Goal: Task Accomplishment & Management: Manage account settings

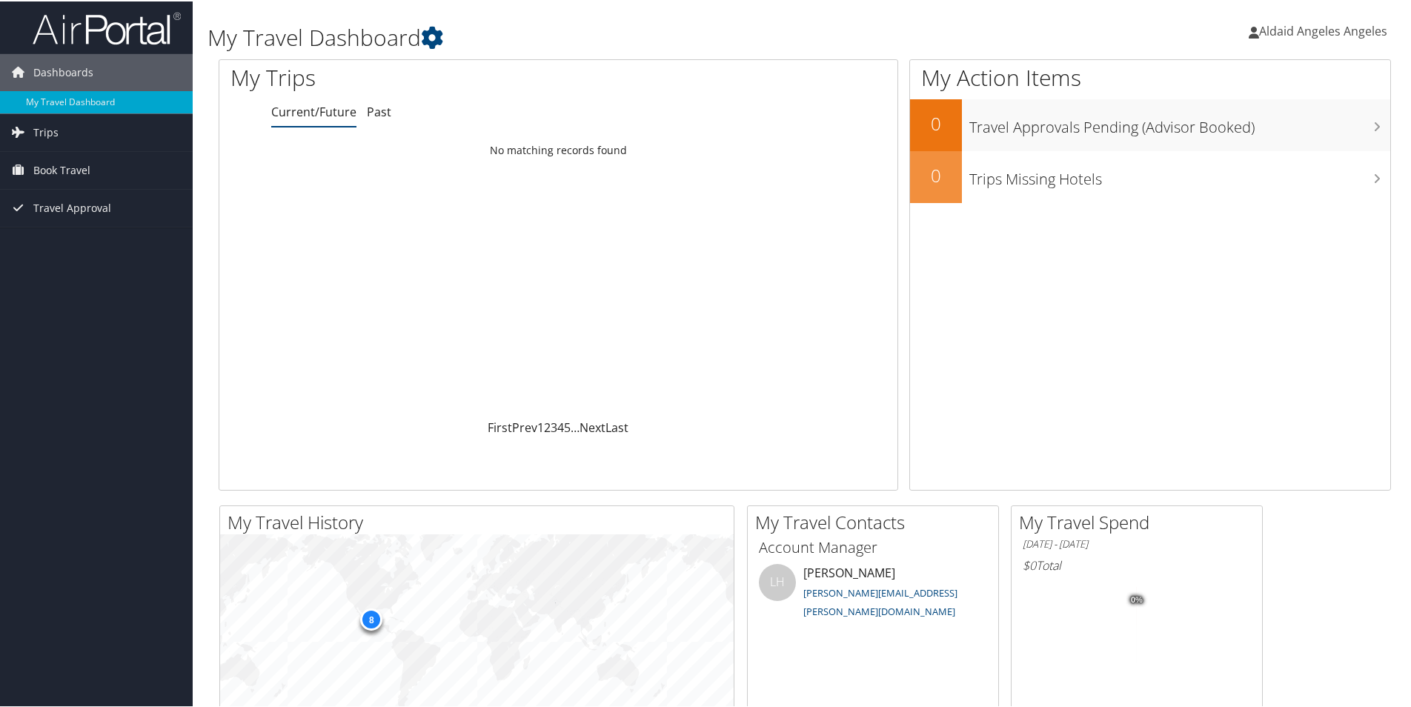
click at [1263, 26] on span "Aldaid Angeles Angeles" at bounding box center [1324, 29] width 128 height 16
click at [1257, 130] on link "View Travel Profile" at bounding box center [1301, 131] width 165 height 25
click at [1287, 25] on span "Aldaid Angeles Angeles" at bounding box center [1324, 29] width 128 height 16
click at [1257, 139] on link "View Travel Profile" at bounding box center [1301, 131] width 165 height 25
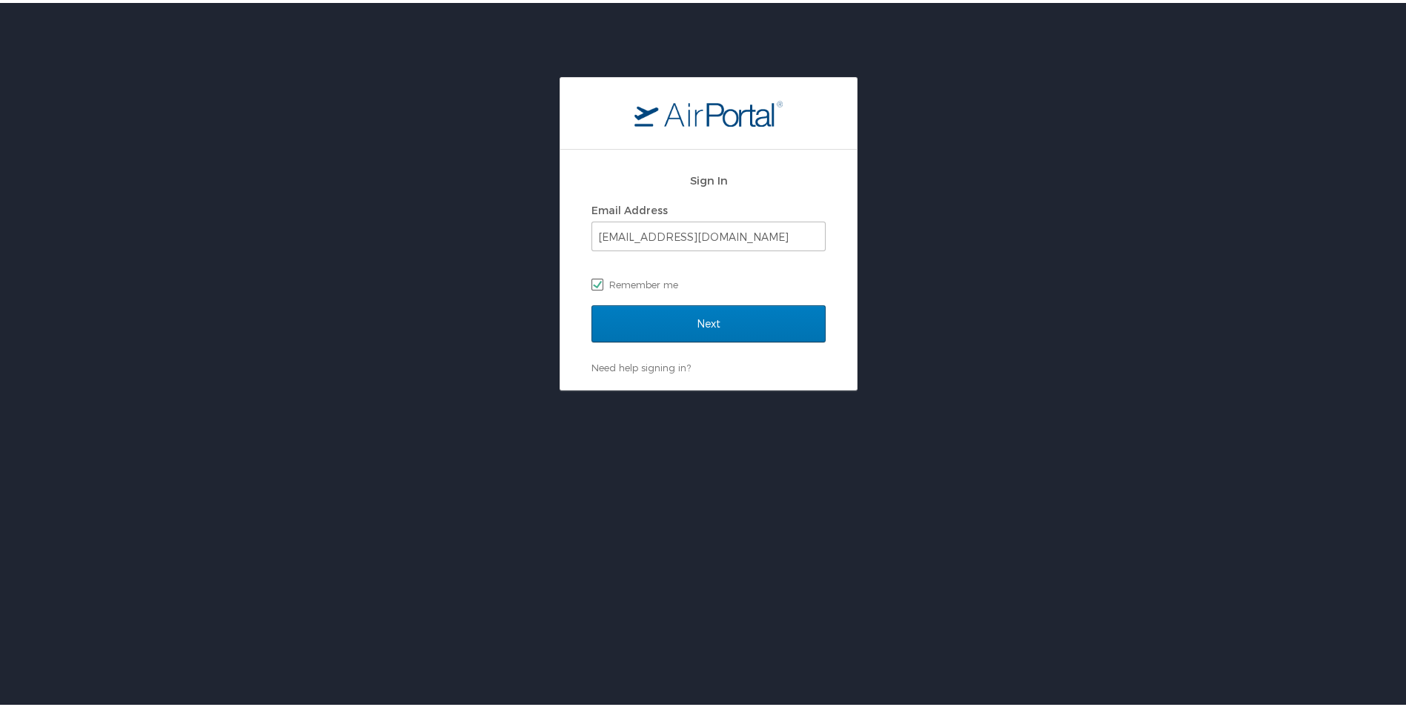
click at [670, 286] on label "Remember me" at bounding box center [709, 282] width 234 height 22
click at [601, 285] on input "Remember me" at bounding box center [597, 281] width 10 height 10
click at [660, 282] on label "Remember me" at bounding box center [709, 282] width 234 height 22
click at [601, 282] on input "Remember me" at bounding box center [597, 281] width 10 height 10
checkbox input "true"
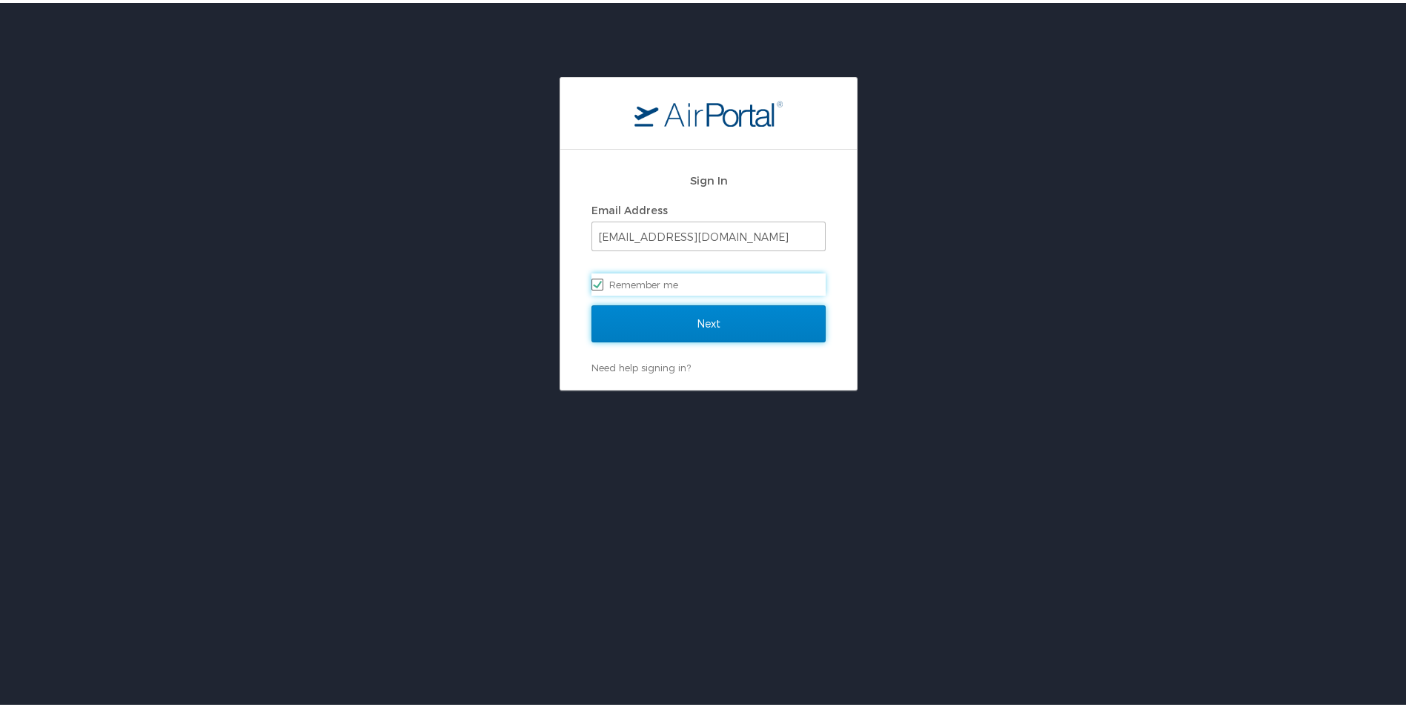
click at [661, 322] on input "Next" at bounding box center [709, 320] width 234 height 37
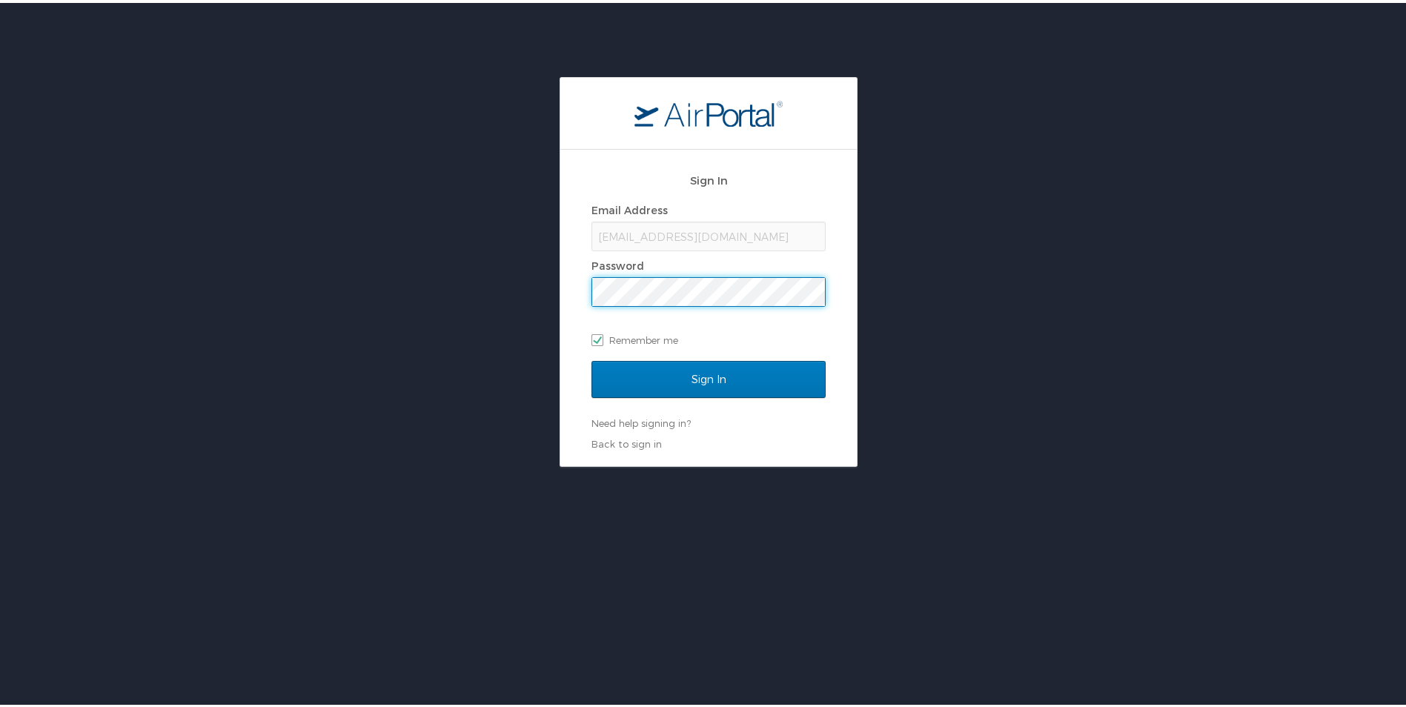
click at [592, 358] on input "Sign In" at bounding box center [709, 376] width 234 height 37
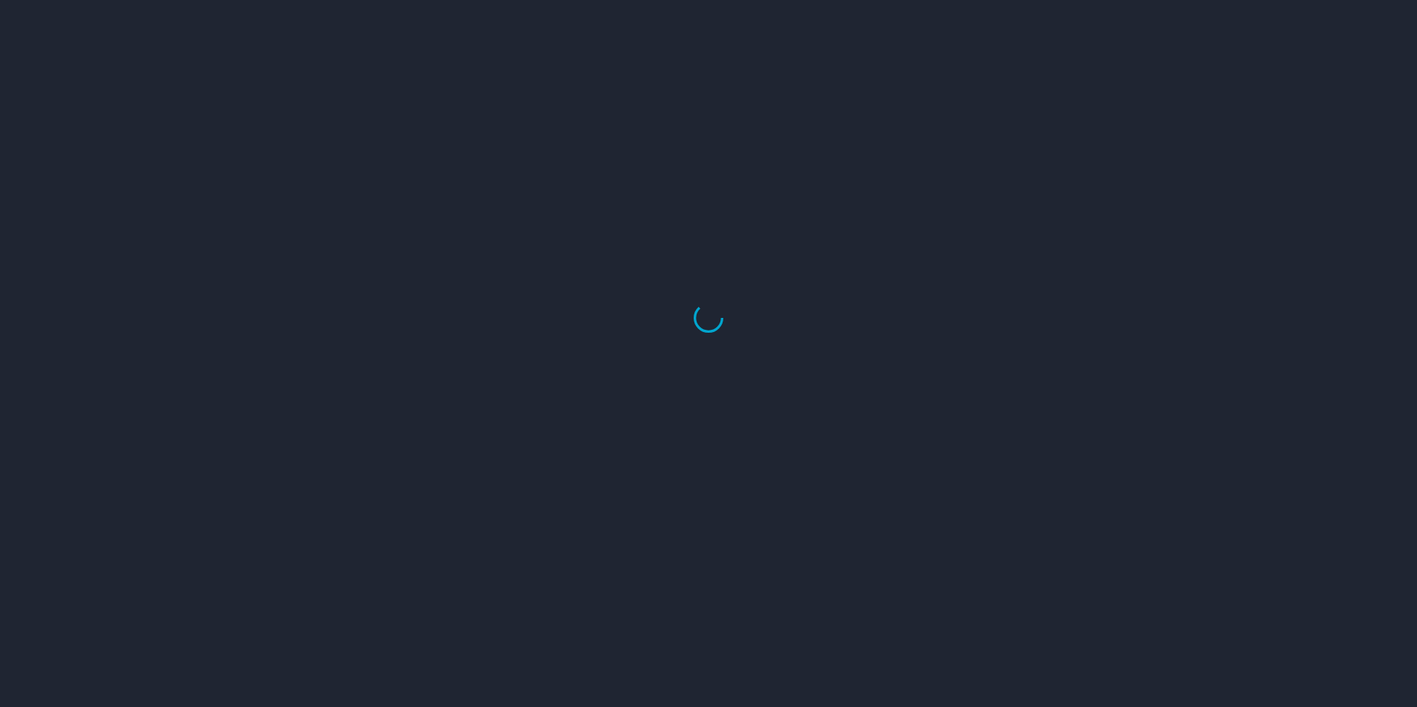
select select "US"
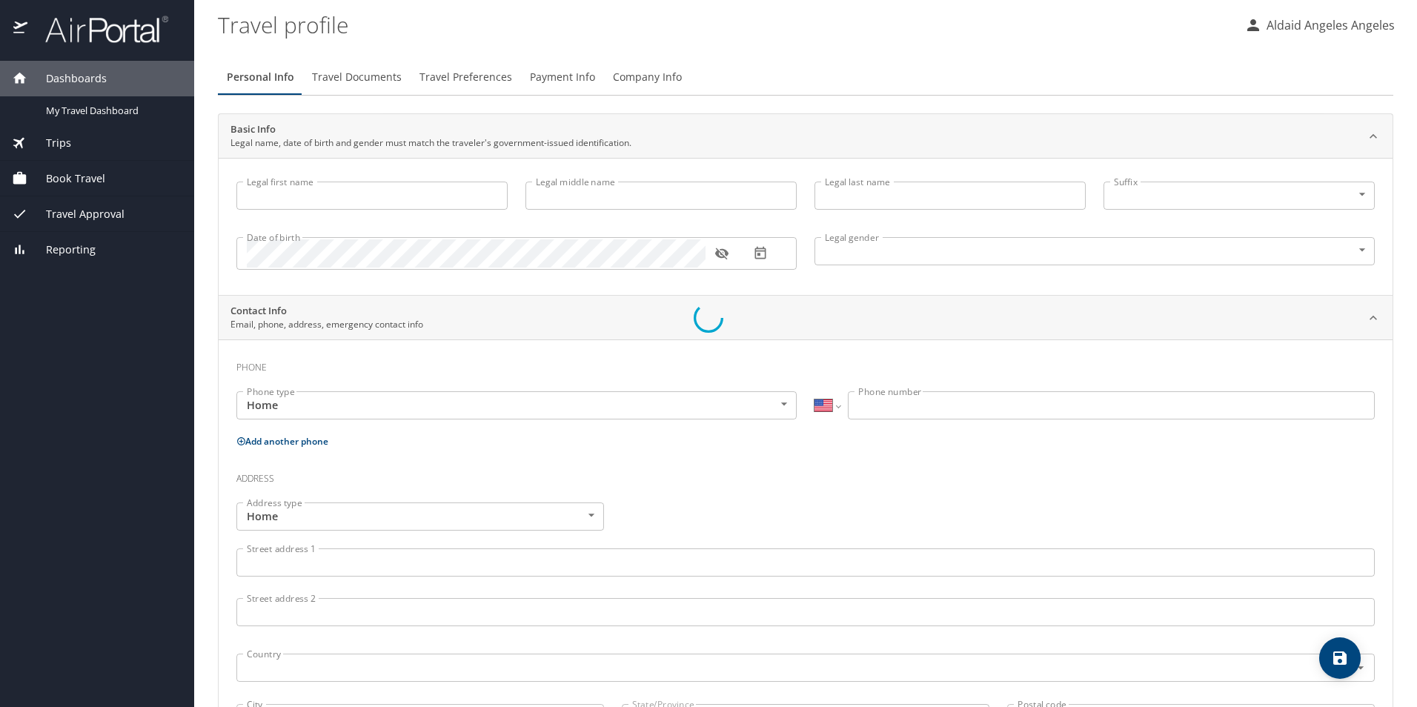
type input "Aldaid"
type input "Angeles Angeles"
type input "Male"
type input "Ignacio Fernando"
type input "Ageles Gonzalez"
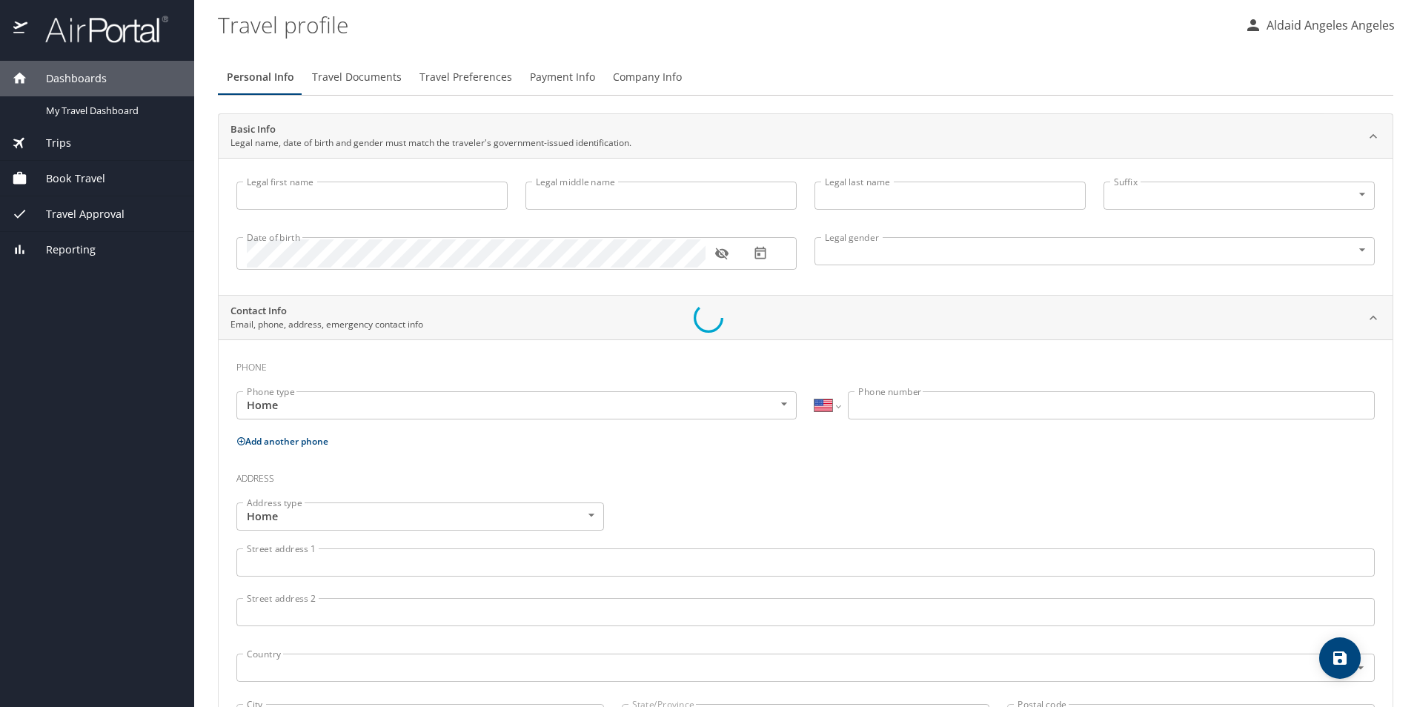
select select "MX"
type input "775 145 9399"
select select "MX"
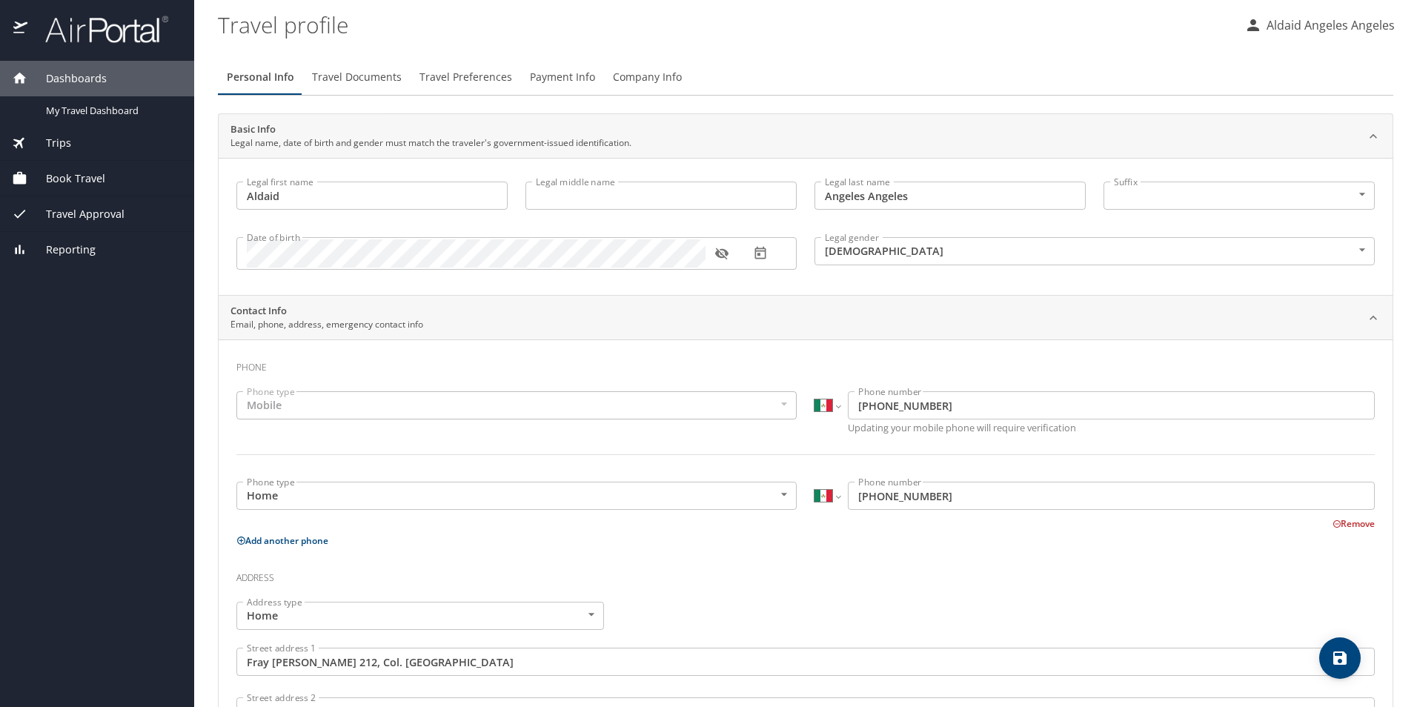
scroll to position [74, 0]
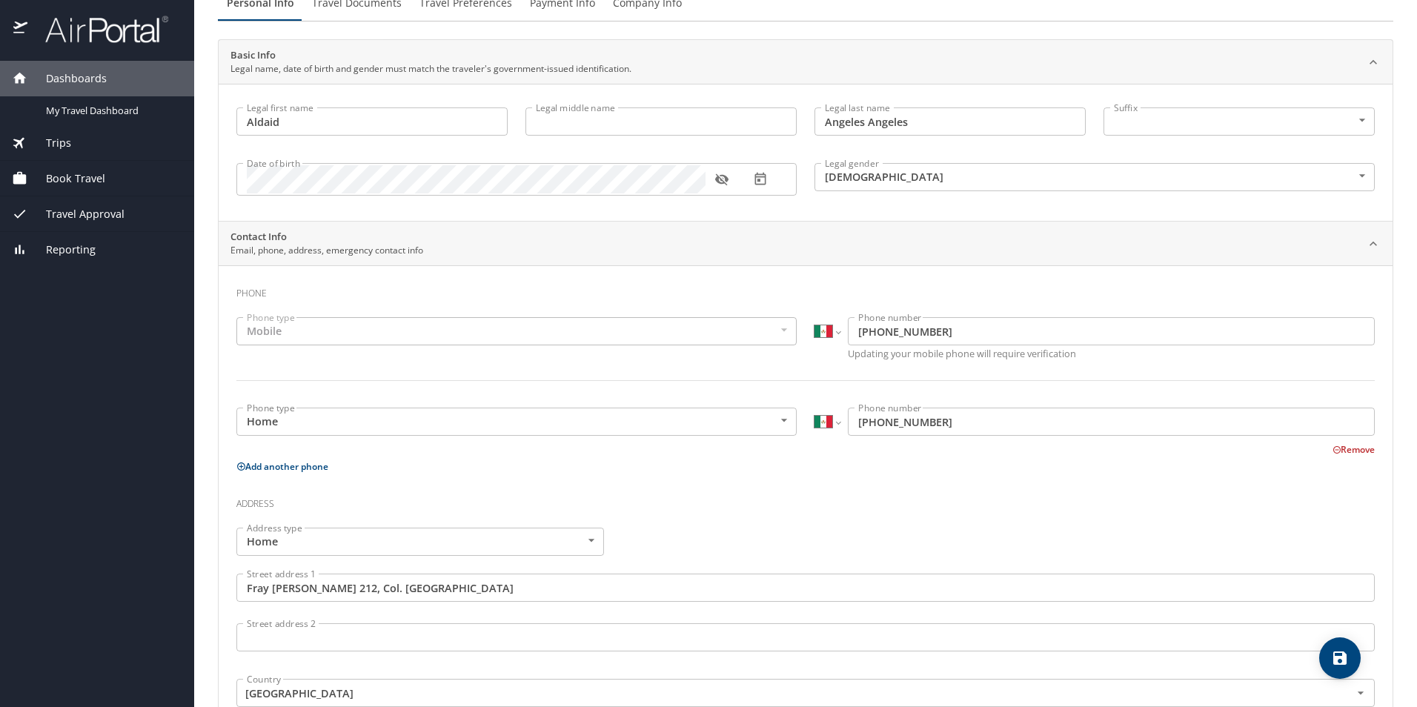
click at [769, 330] on div "Mobile" at bounding box center [516, 331] width 560 height 28
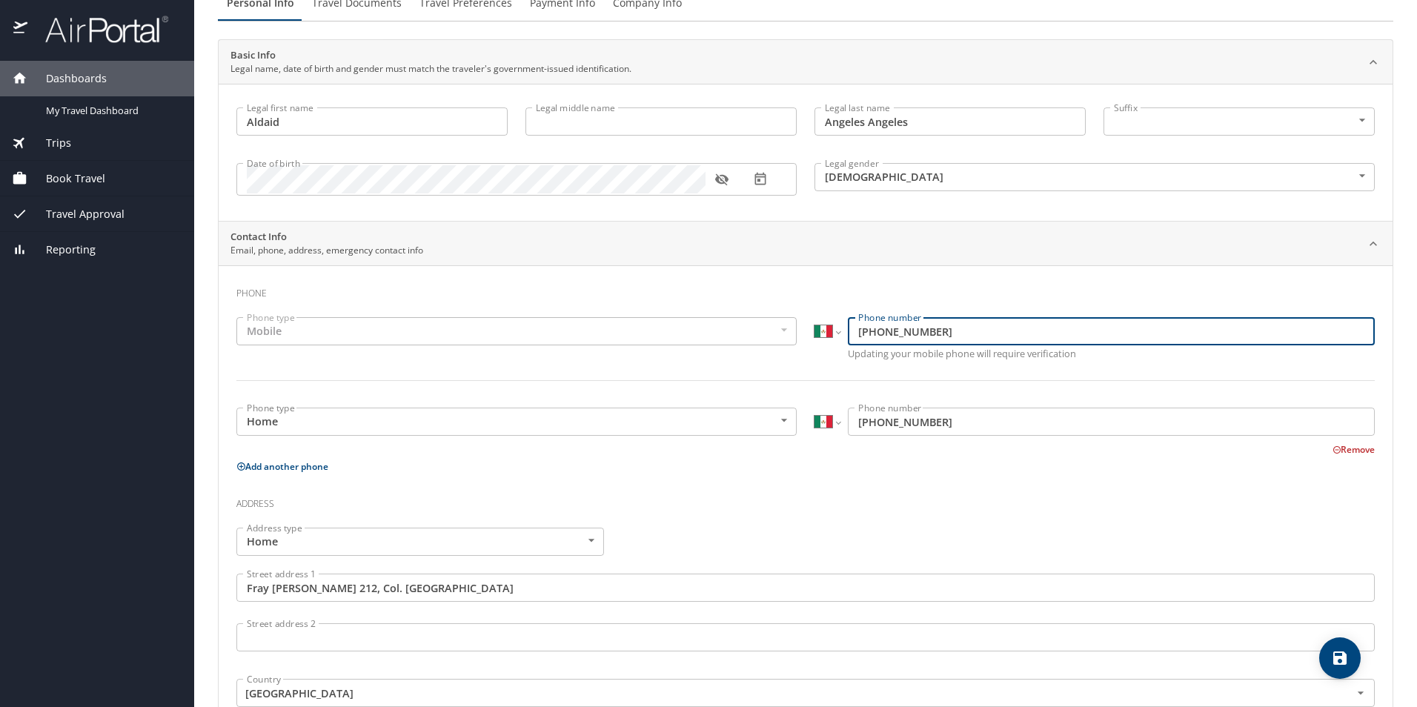
drag, startPoint x: 939, startPoint y: 336, endPoint x: 810, endPoint y: 334, distance: 128.3
click at [815, 334] on div "International Afghanistan Åland Islands Albania Algeria American Samoa Andorra …" at bounding box center [1095, 331] width 560 height 28
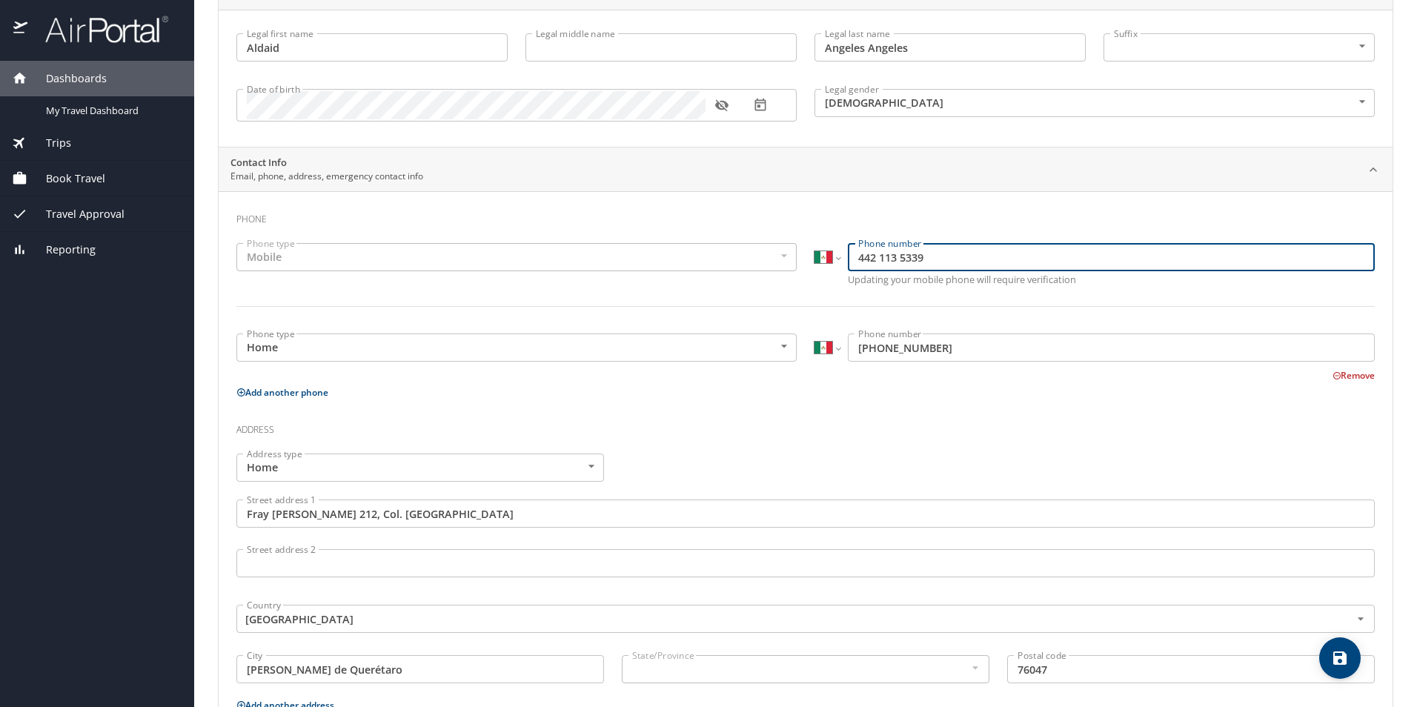
scroll to position [222, 0]
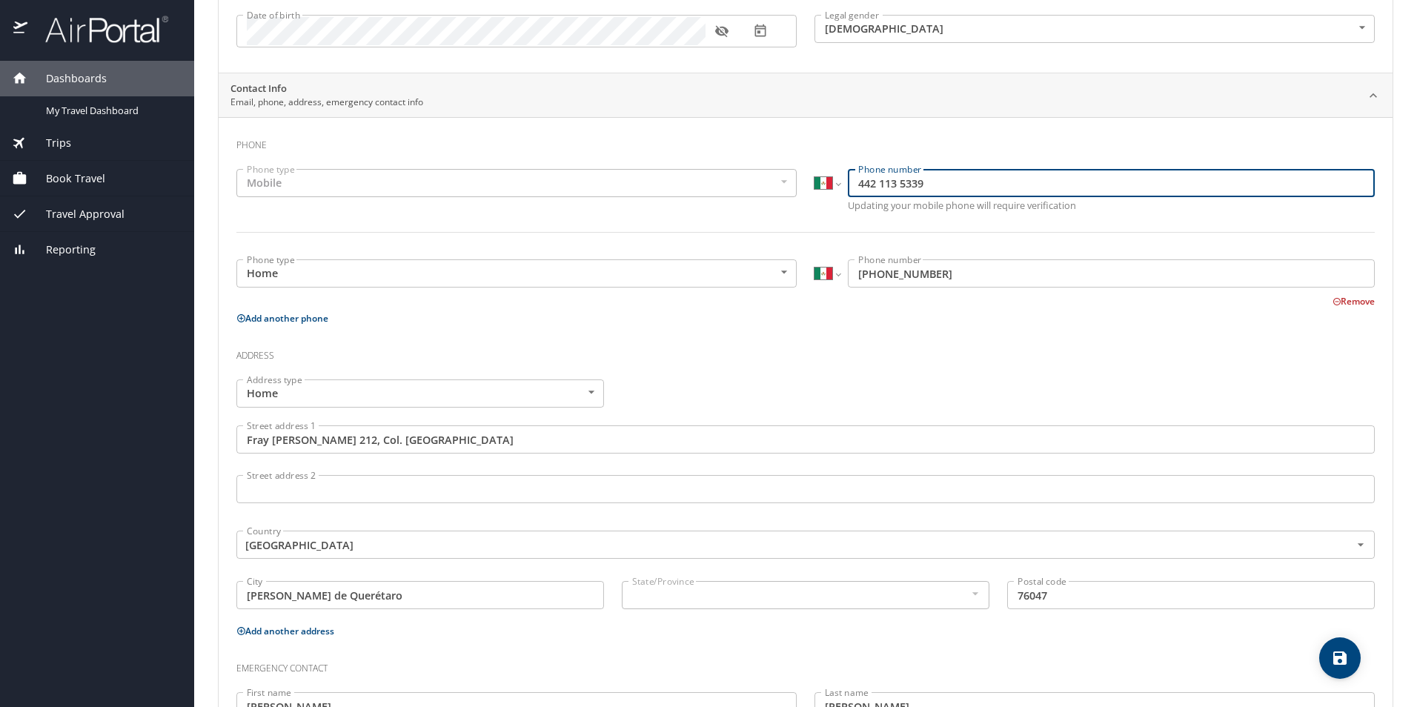
type input "442 113 5339"
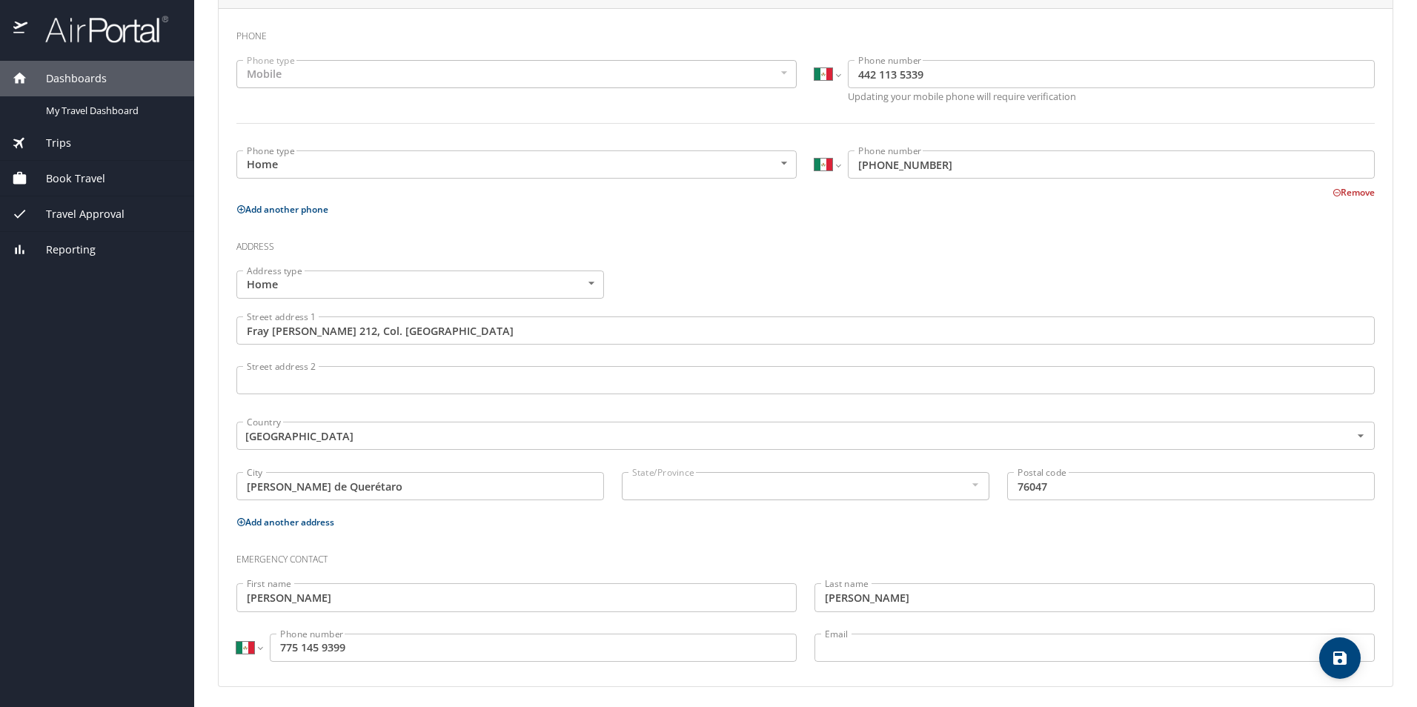
scroll to position [335, 0]
click at [970, 487] on div at bounding box center [975, 481] width 16 height 18
click at [967, 483] on div at bounding box center [975, 481] width 16 height 18
click at [860, 494] on div "State/Province" at bounding box center [806, 483] width 368 height 28
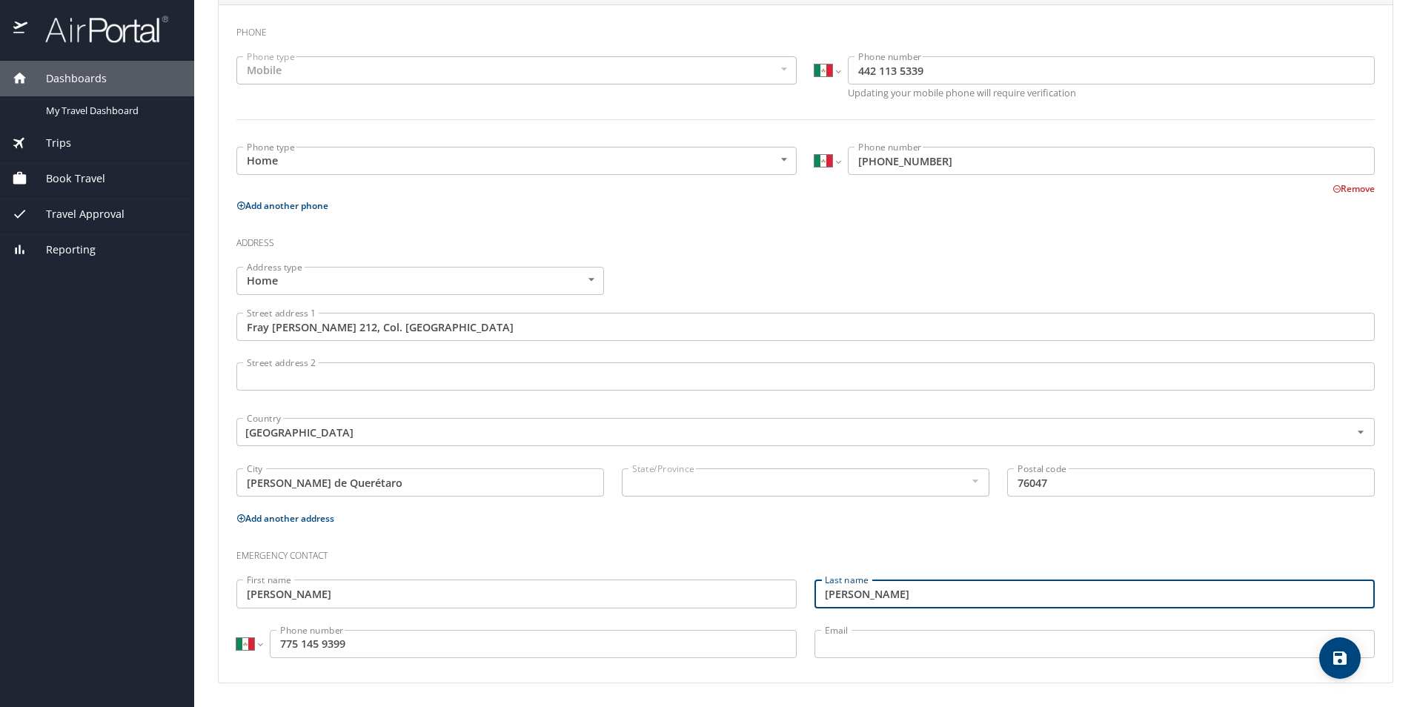
click at [827, 595] on input "Ageles Gonzalez" at bounding box center [1095, 594] width 560 height 28
click at [952, 595] on input "Angeles Gonzalez" at bounding box center [1095, 594] width 560 height 28
type input "Angeles Gonzalez"
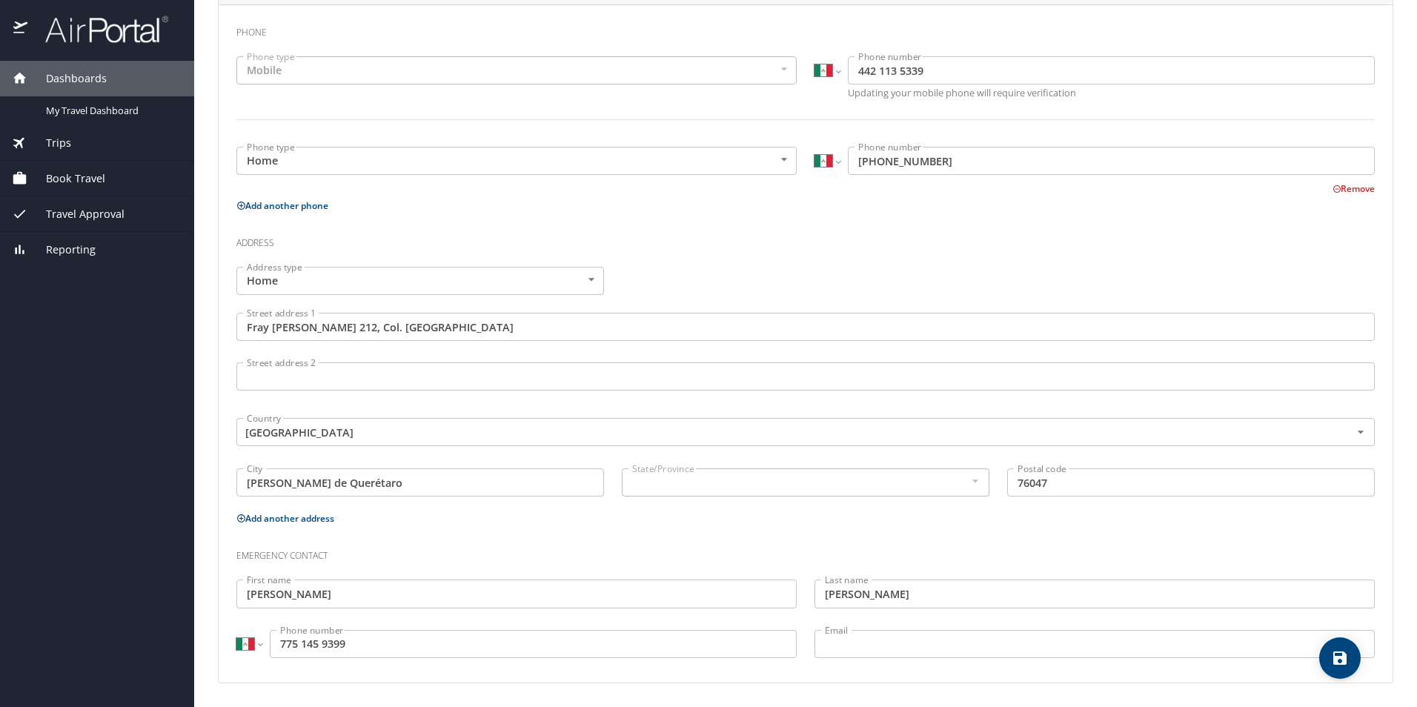
click at [813, 554] on h3 "Emergency contact" at bounding box center [805, 552] width 1139 height 25
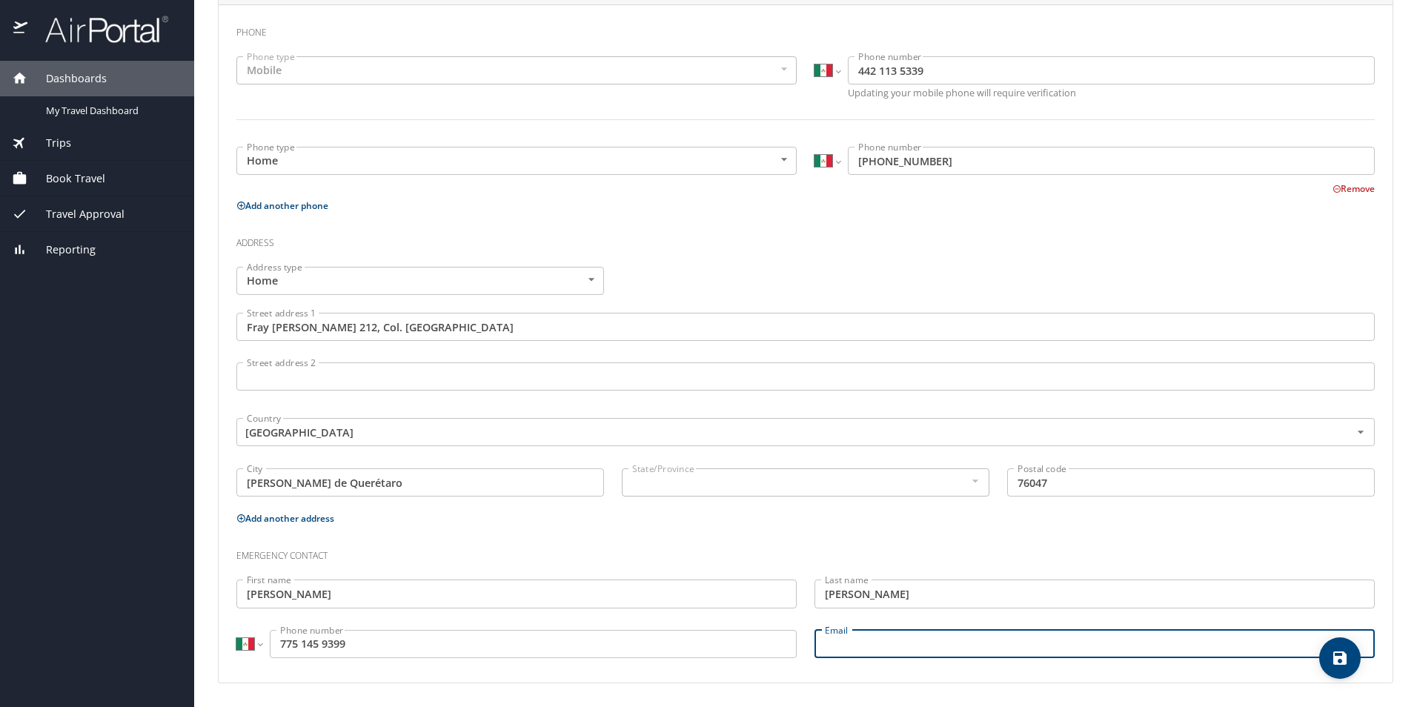
click at [941, 638] on input "Email" at bounding box center [1095, 644] width 560 height 28
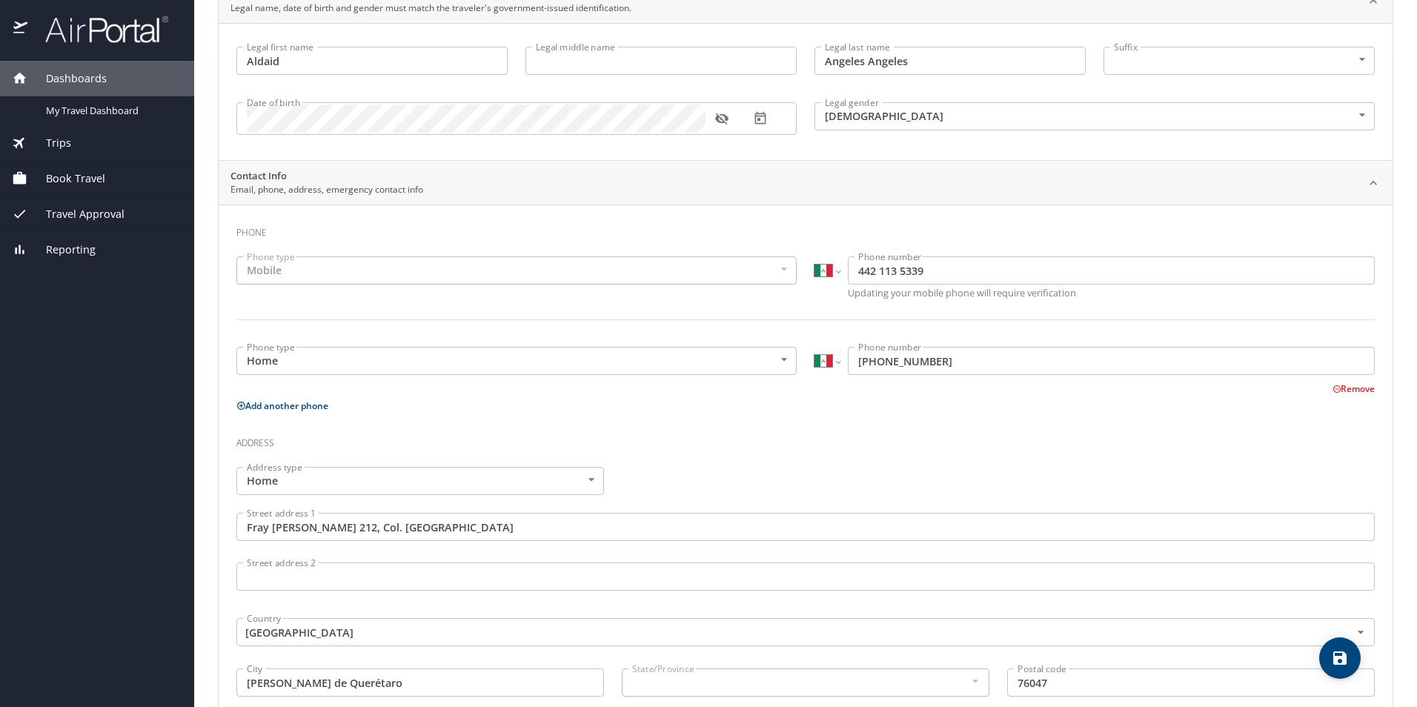
scroll to position [0, 0]
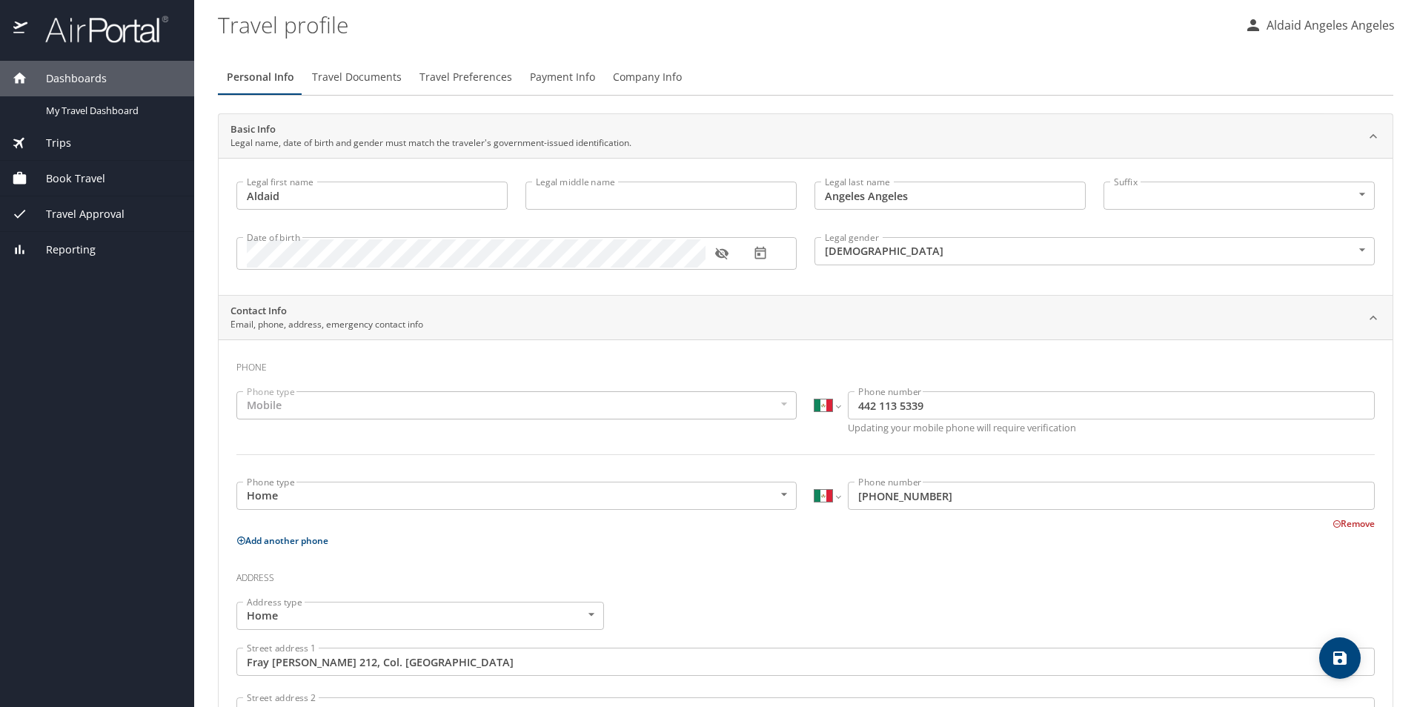
click at [1348, 658] on icon "save" at bounding box center [1340, 658] width 18 height 18
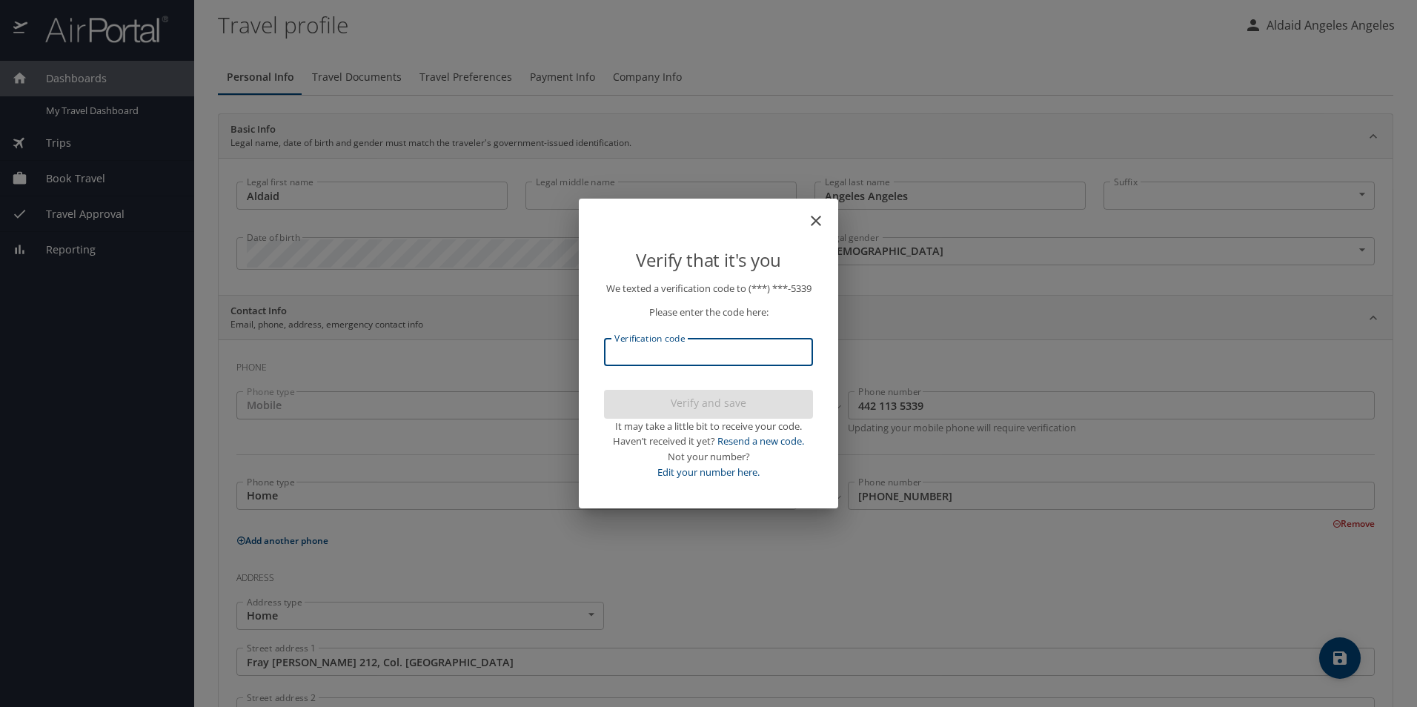
click at [640, 349] on input "Verification code" at bounding box center [708, 352] width 209 height 28
click at [652, 365] on input "Verification code" at bounding box center [708, 352] width 209 height 28
type input "911297"
click at [711, 413] on span "Verify and save" at bounding box center [708, 403] width 185 height 19
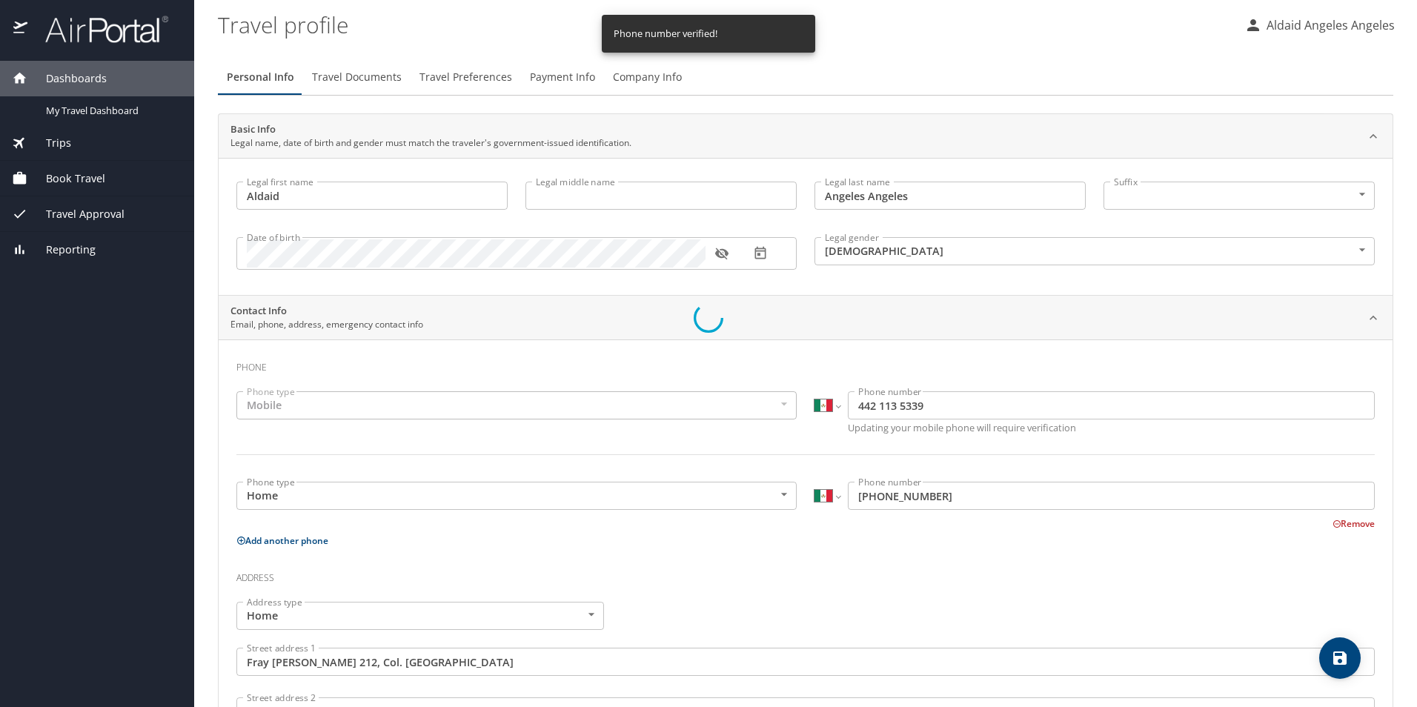
click at [728, 490] on div at bounding box center [708, 319] width 1417 height 778
select select "MX"
click at [767, 497] on body "Dashboards My Travel Dashboard Trips Current / Future Trips Past Trips Trips Mi…" at bounding box center [708, 353] width 1417 height 707
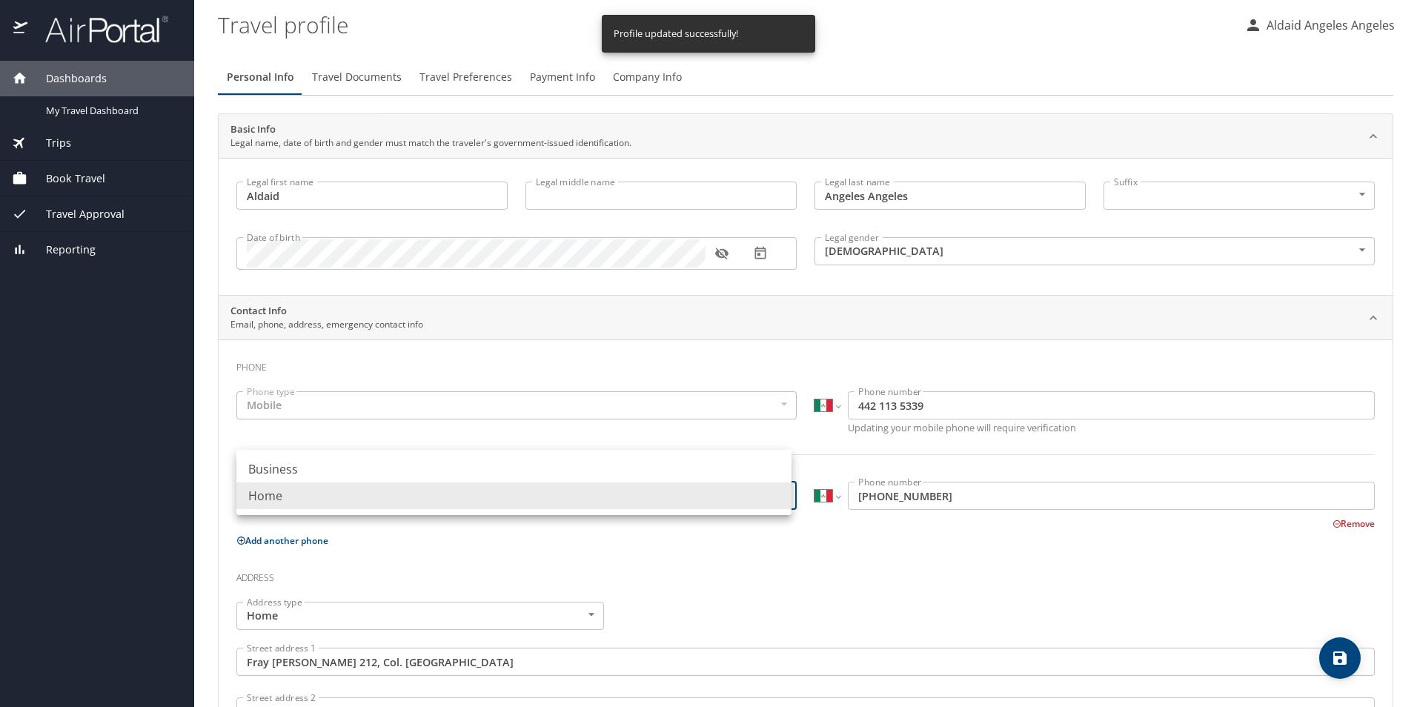
click at [860, 564] on div at bounding box center [708, 353] width 1417 height 707
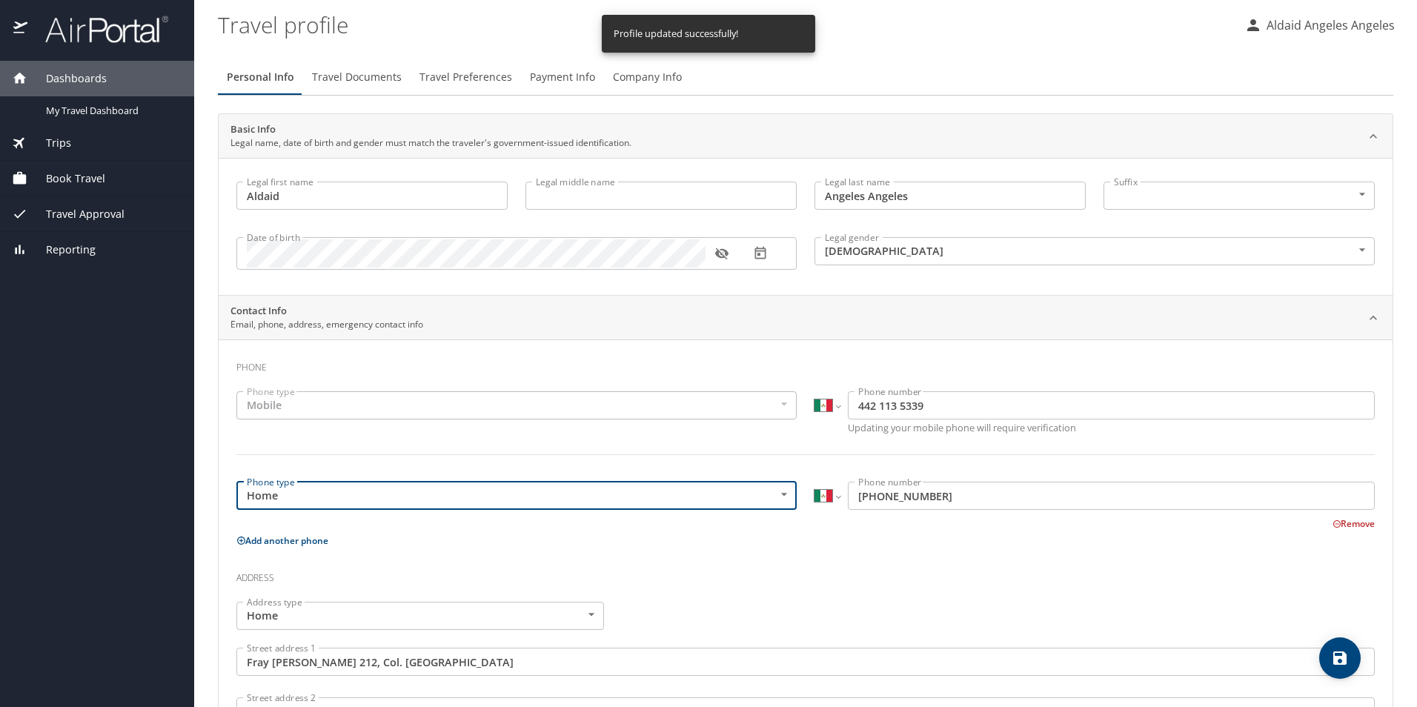
click at [549, 387] on div "Phone type Mobile Mobile Phone type" at bounding box center [517, 414] width 578 height 63
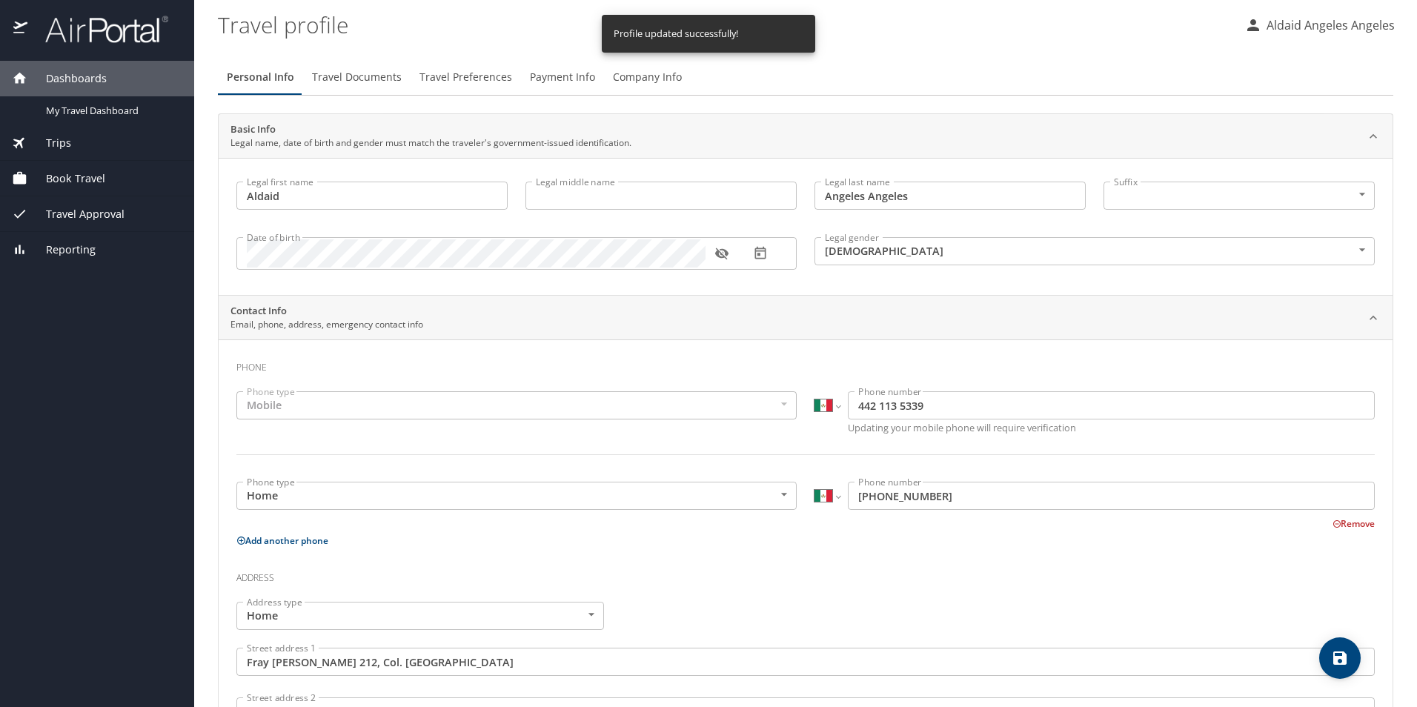
click at [573, 411] on div "Mobile" at bounding box center [516, 405] width 560 height 28
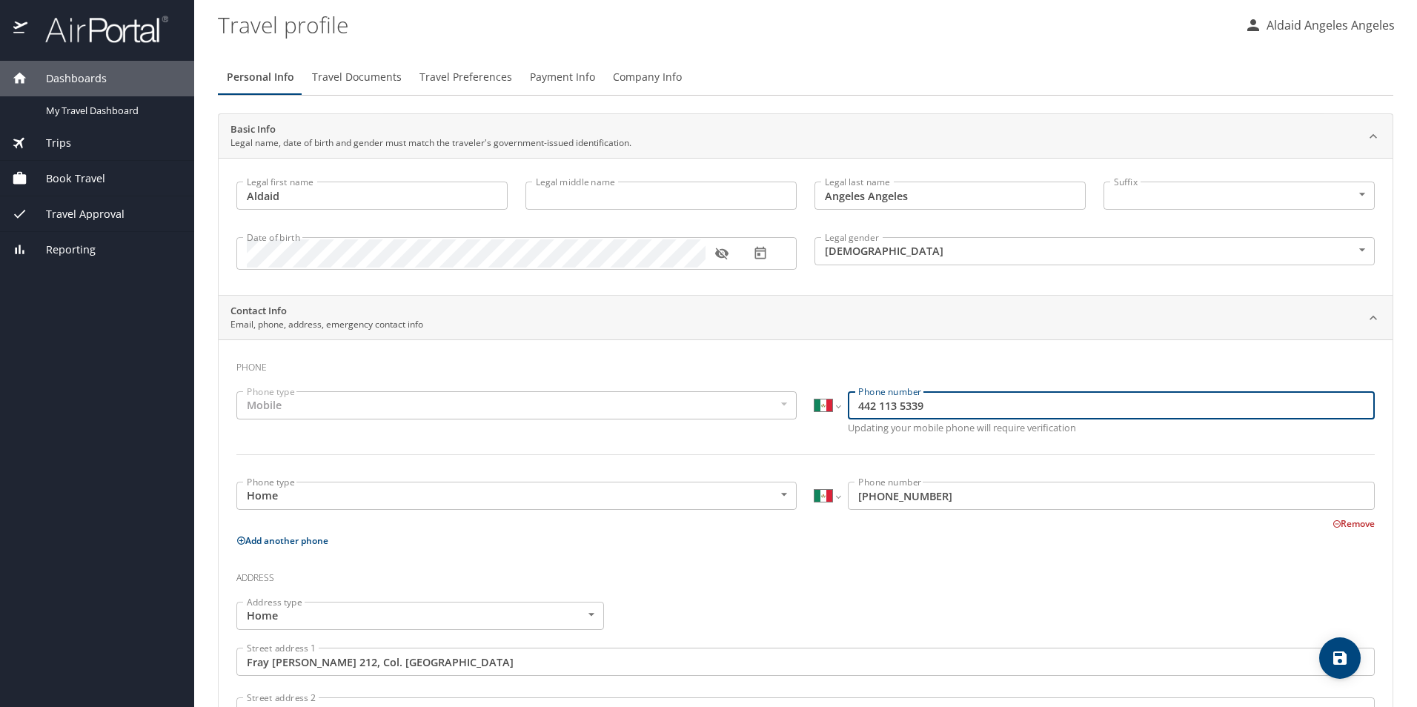
drag, startPoint x: 946, startPoint y: 405, endPoint x: 830, endPoint y: 408, distance: 116.4
click at [830, 408] on div "International Afghanistan Åland Islands Albania Algeria American Samoa Andorra …" at bounding box center [1095, 405] width 560 height 28
type input "[PHONE_NUMBER]"
click at [758, 502] on body "Dashboards My Travel Dashboard Trips Current / Future Trips Past Trips Trips Mi…" at bounding box center [708, 353] width 1417 height 707
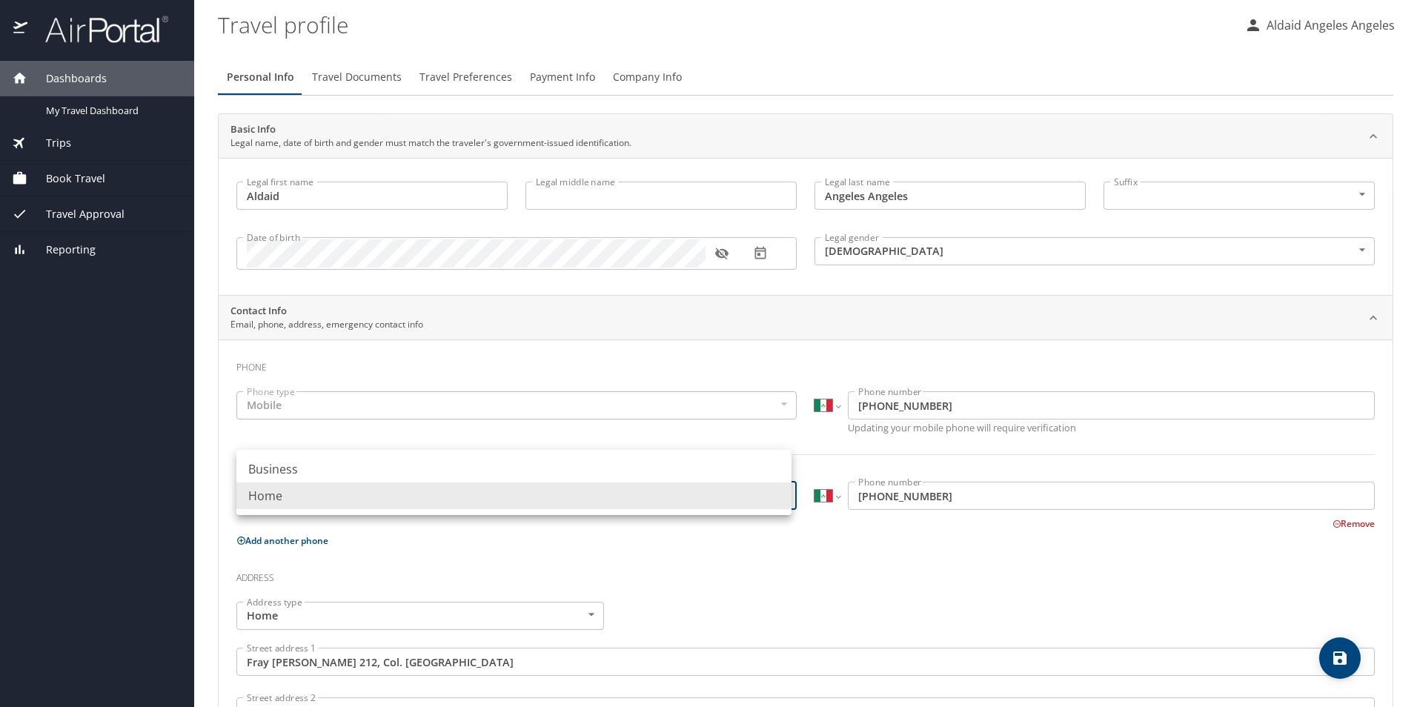
drag, startPoint x: 485, startPoint y: 464, endPoint x: 531, endPoint y: 464, distance: 46.0
click at [484, 463] on li "Business" at bounding box center [513, 469] width 555 height 27
type input "Business"
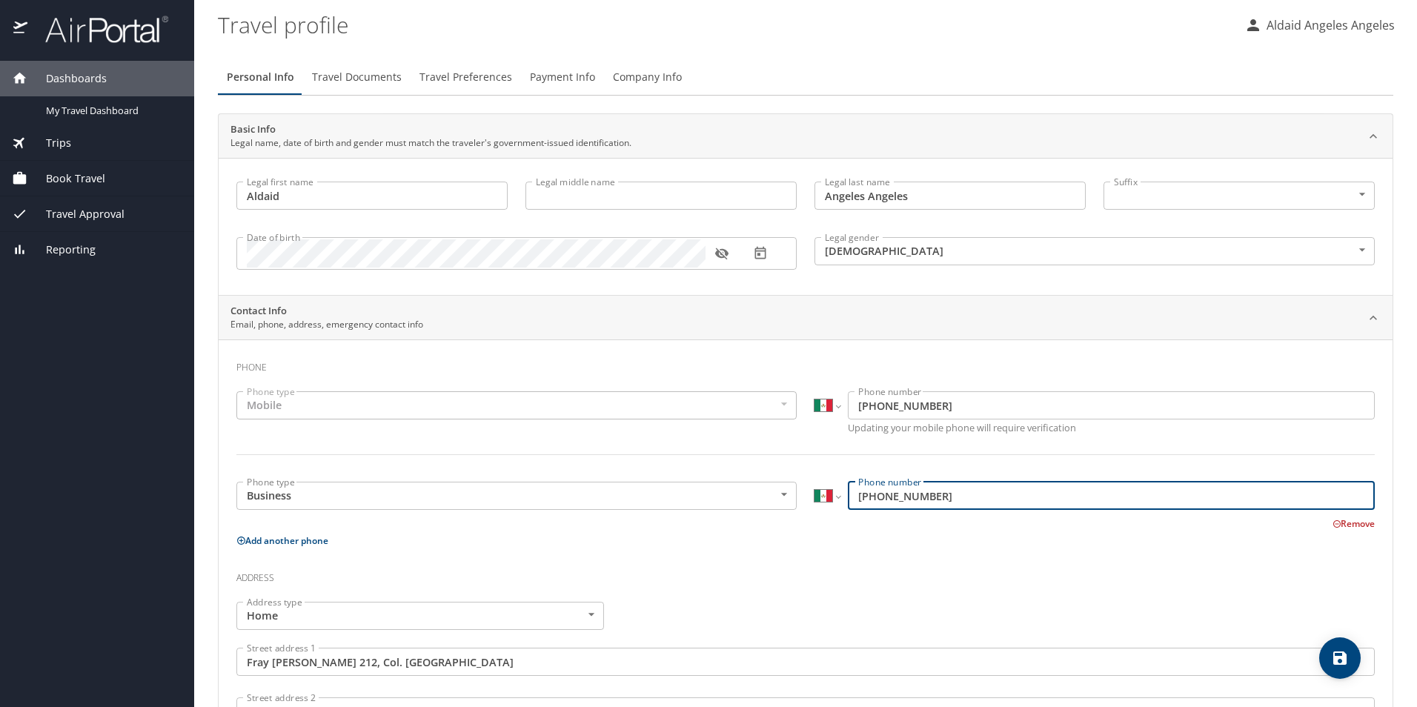
drag, startPoint x: 813, startPoint y: 498, endPoint x: 780, endPoint y: 497, distance: 33.4
click at [781, 497] on div "Phone type Business Business Phone type International Afghanistan Åland Islands…" at bounding box center [806, 502] width 1156 height 59
paste input "442 113 5339"
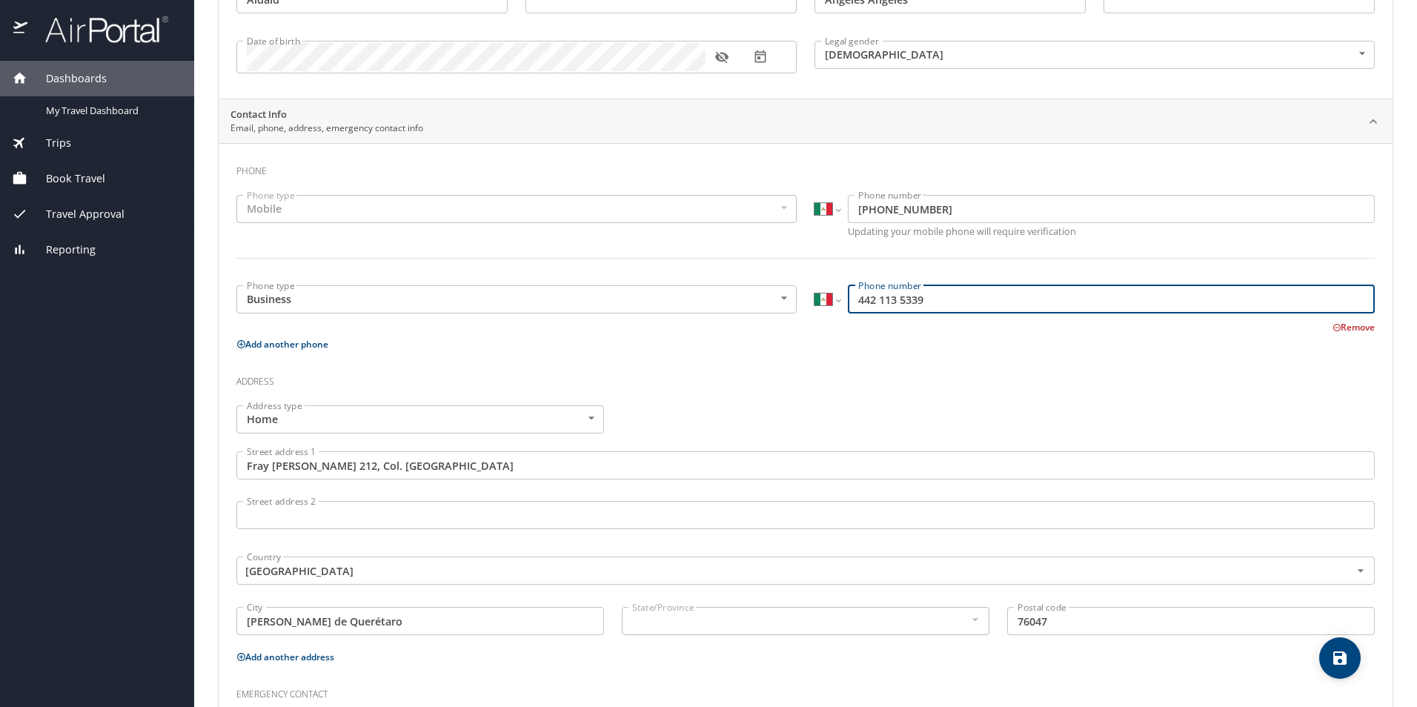
scroll to position [335, 0]
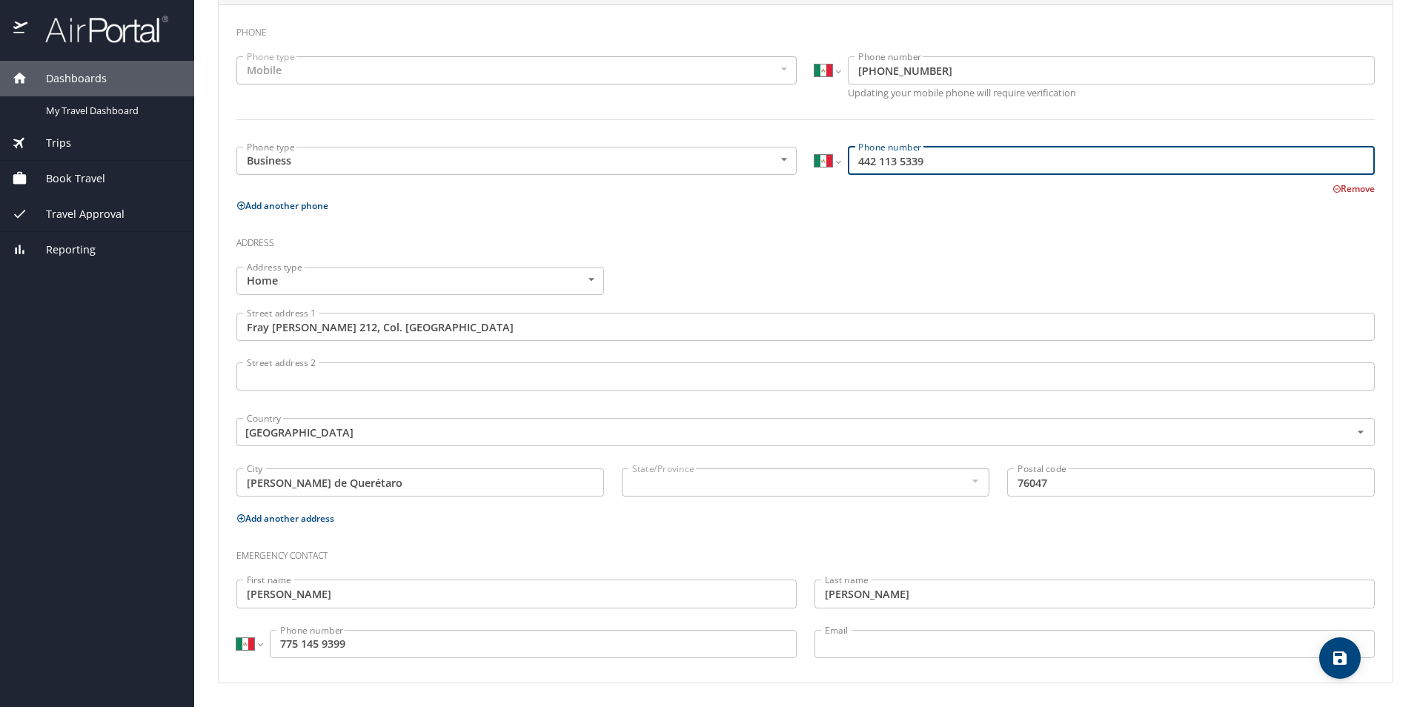
type input "442 113 5339"
click at [1337, 660] on icon "save" at bounding box center [1340, 658] width 13 height 13
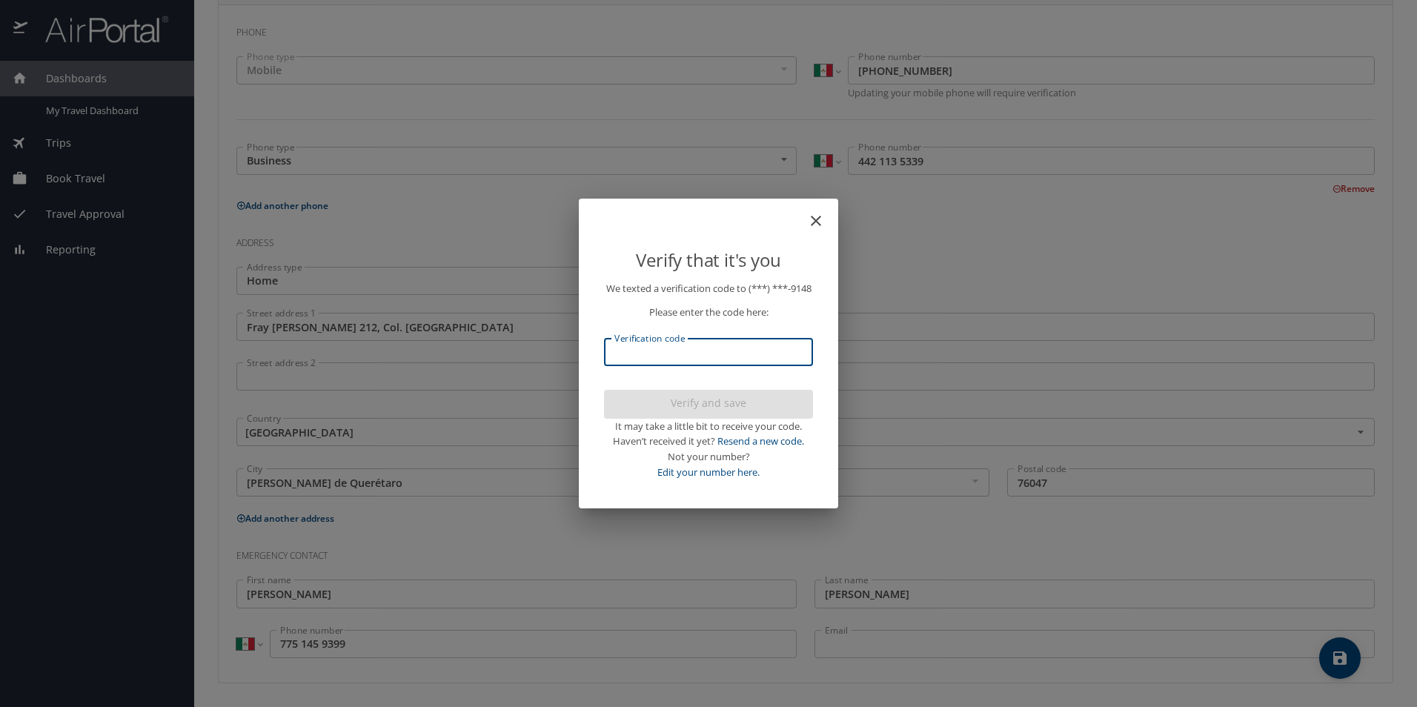
click at [720, 363] on input "Verification code" at bounding box center [708, 352] width 209 height 28
type input "399611"
click at [683, 408] on span "Verify and save" at bounding box center [708, 403] width 185 height 19
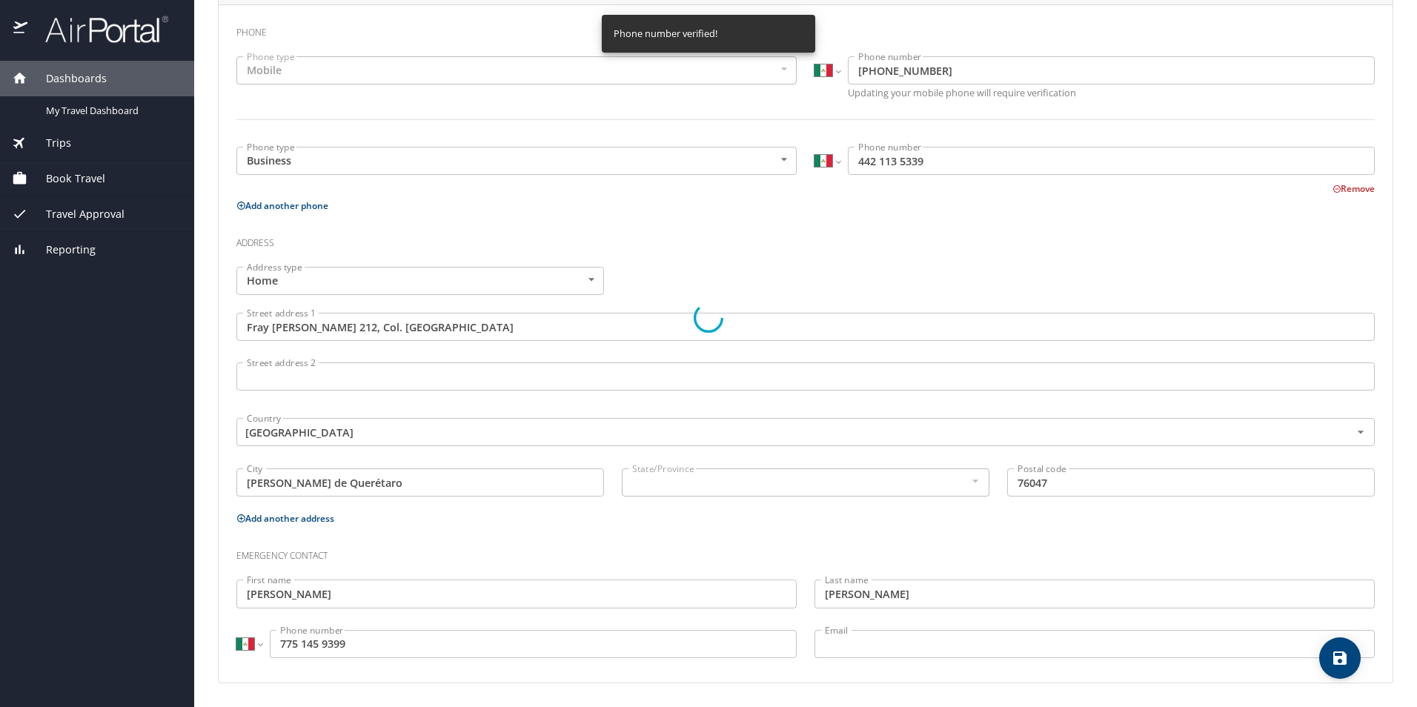
select select "MX"
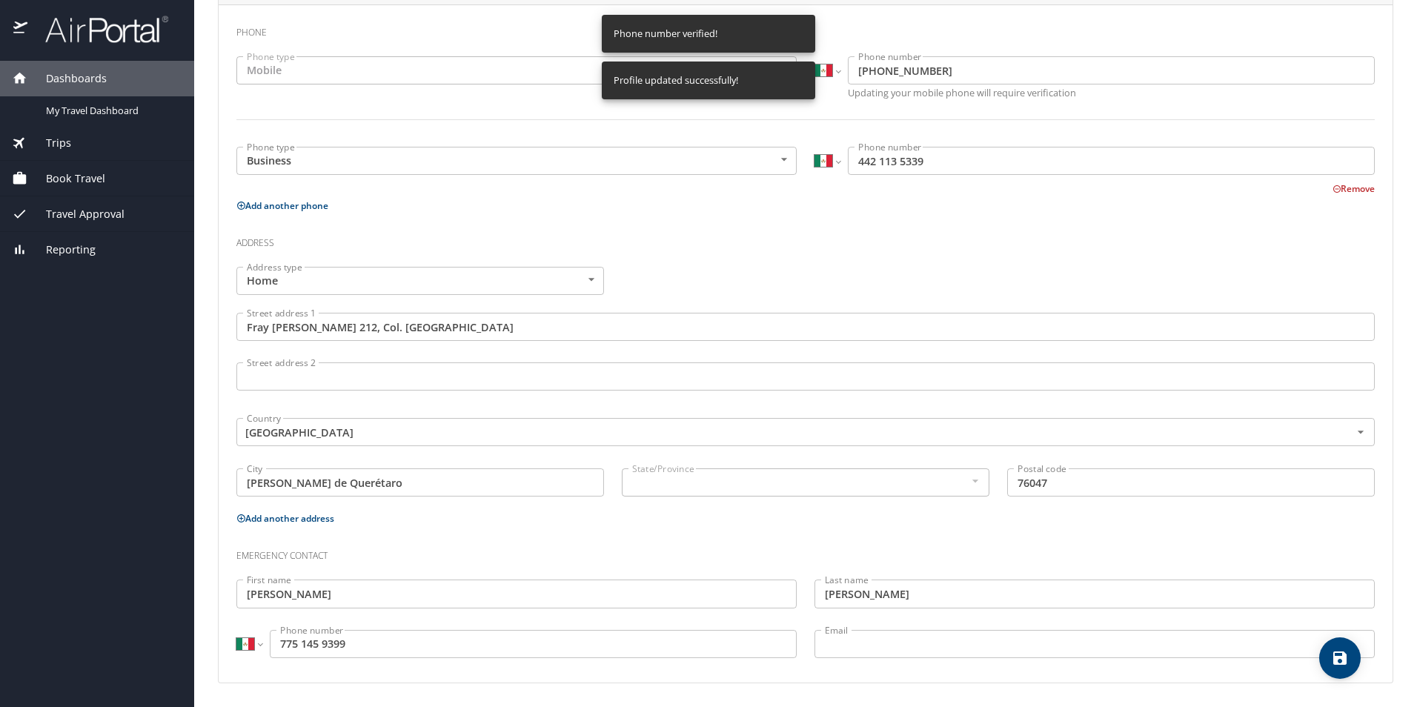
select select "MX"
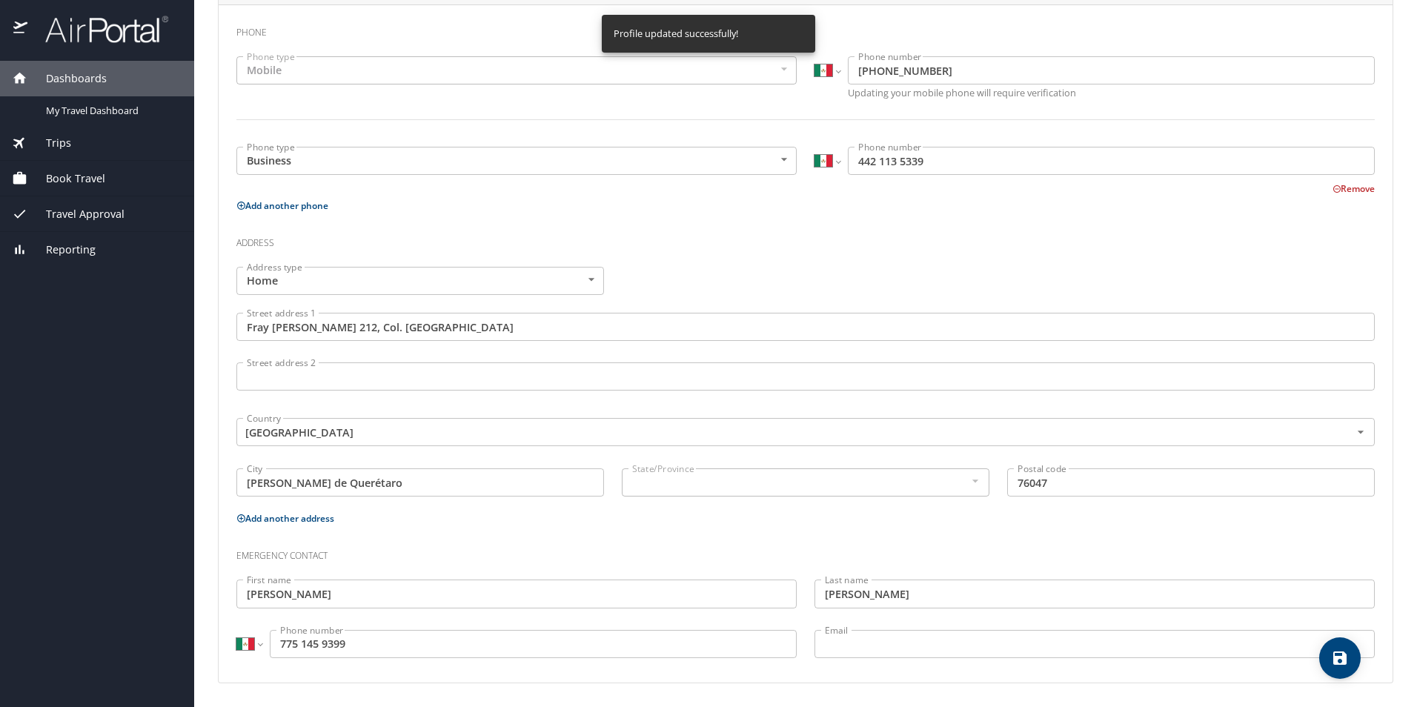
scroll to position [0, 0]
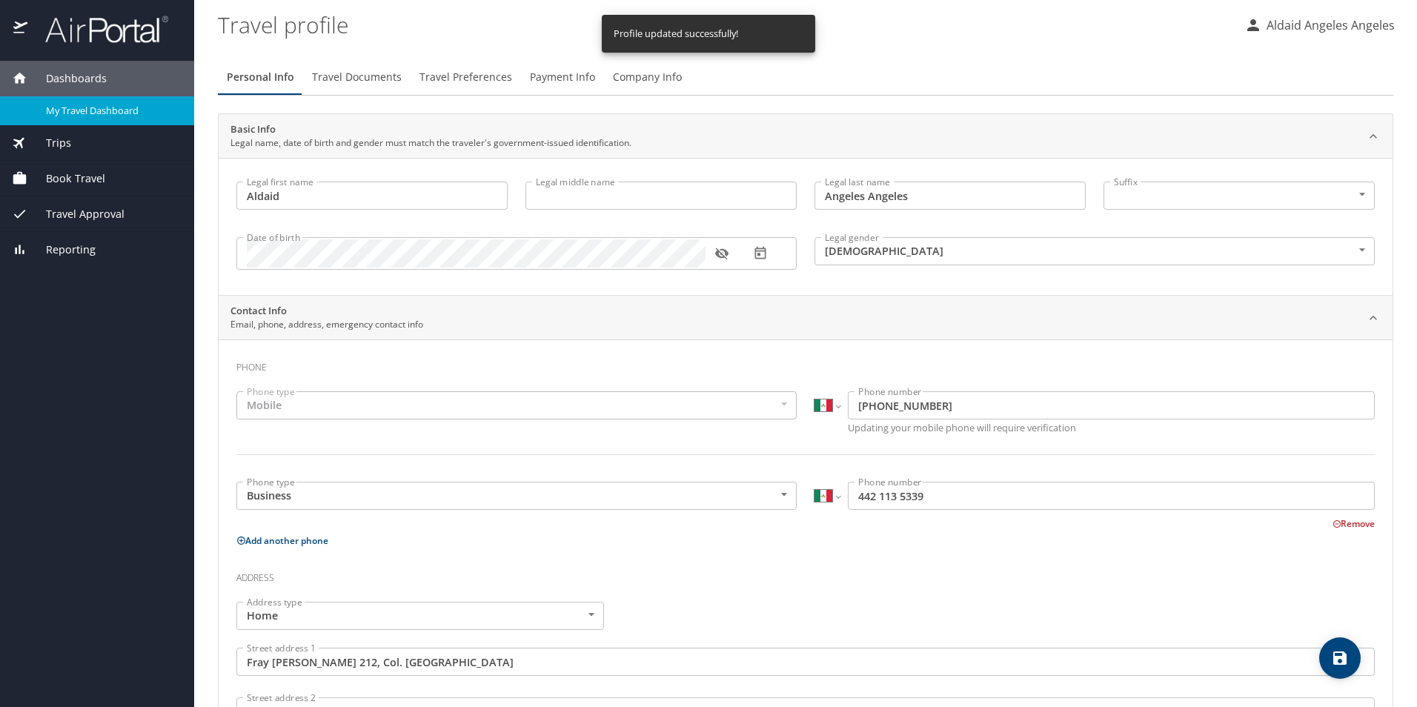
click at [136, 105] on span "My Travel Dashboard" at bounding box center [111, 111] width 130 height 14
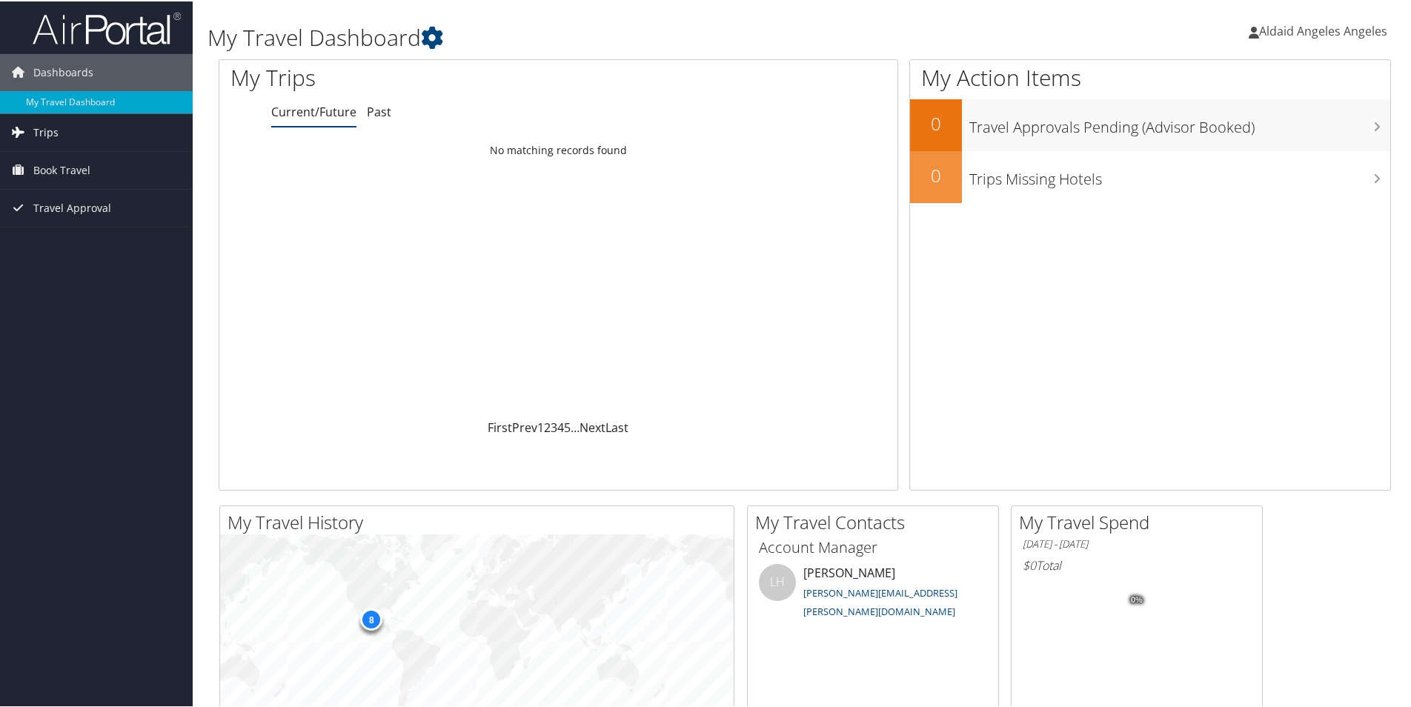
click at [44, 132] on span "Trips" at bounding box center [45, 131] width 25 height 37
click at [49, 130] on span "Trips" at bounding box center [45, 131] width 25 height 37
click at [45, 139] on span "Trips" at bounding box center [45, 131] width 25 height 37
click at [62, 168] on link "Current/Future Trips" at bounding box center [96, 161] width 193 height 22
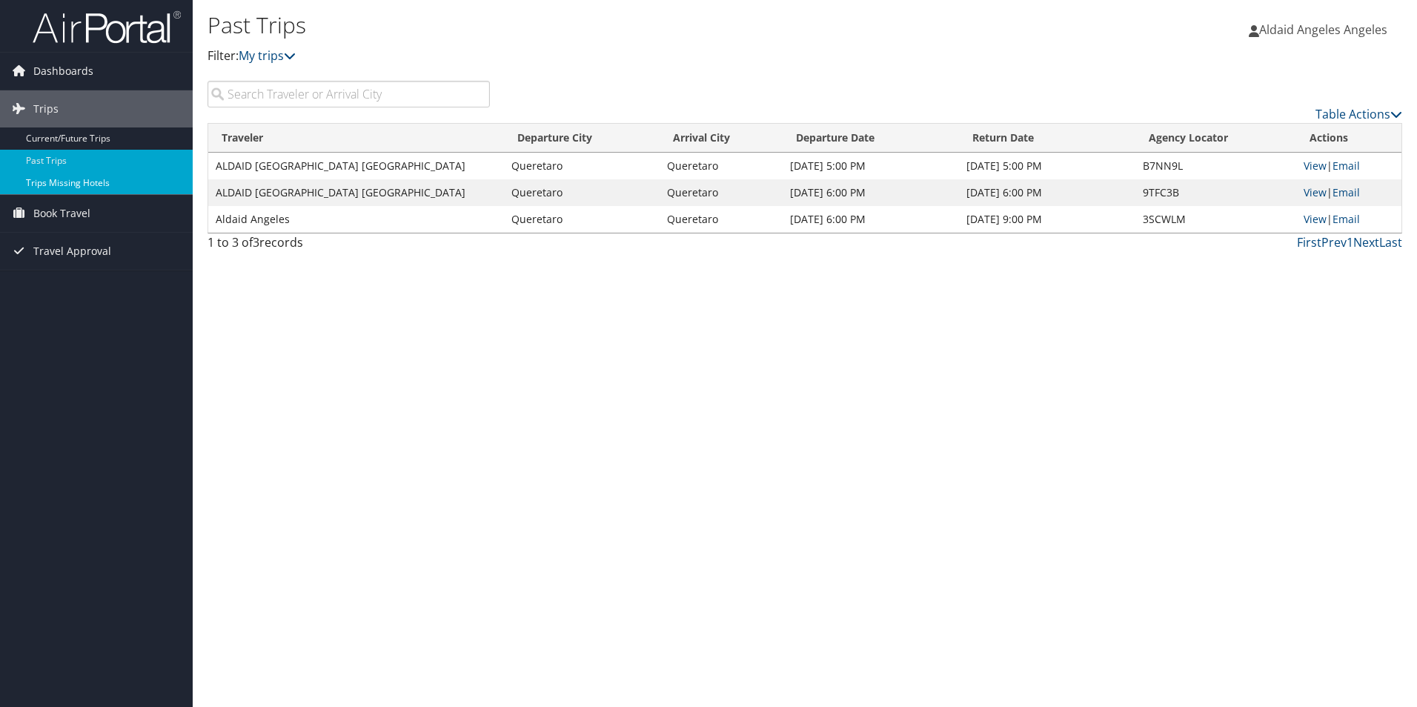
click at [47, 189] on link "Trips Missing Hotels" at bounding box center [96, 183] width 193 height 22
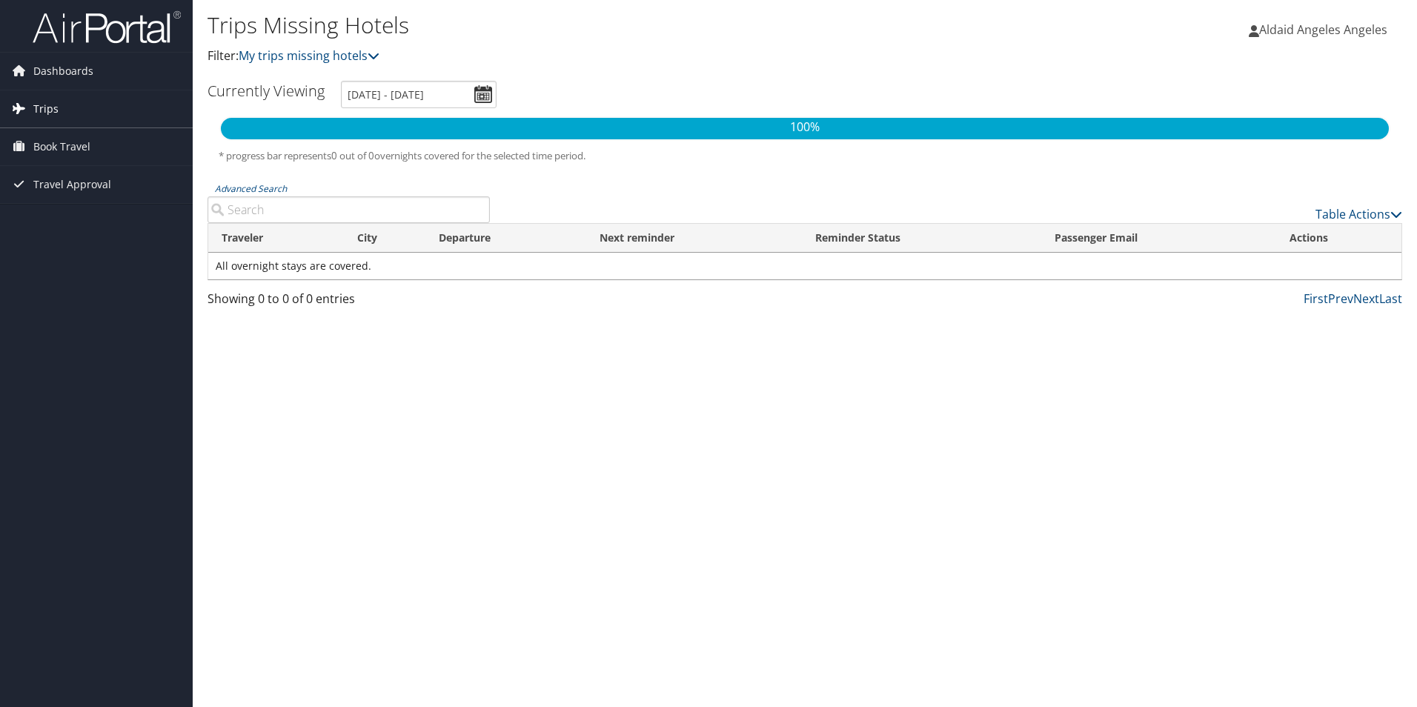
click at [41, 119] on span "Trips" at bounding box center [45, 108] width 25 height 37
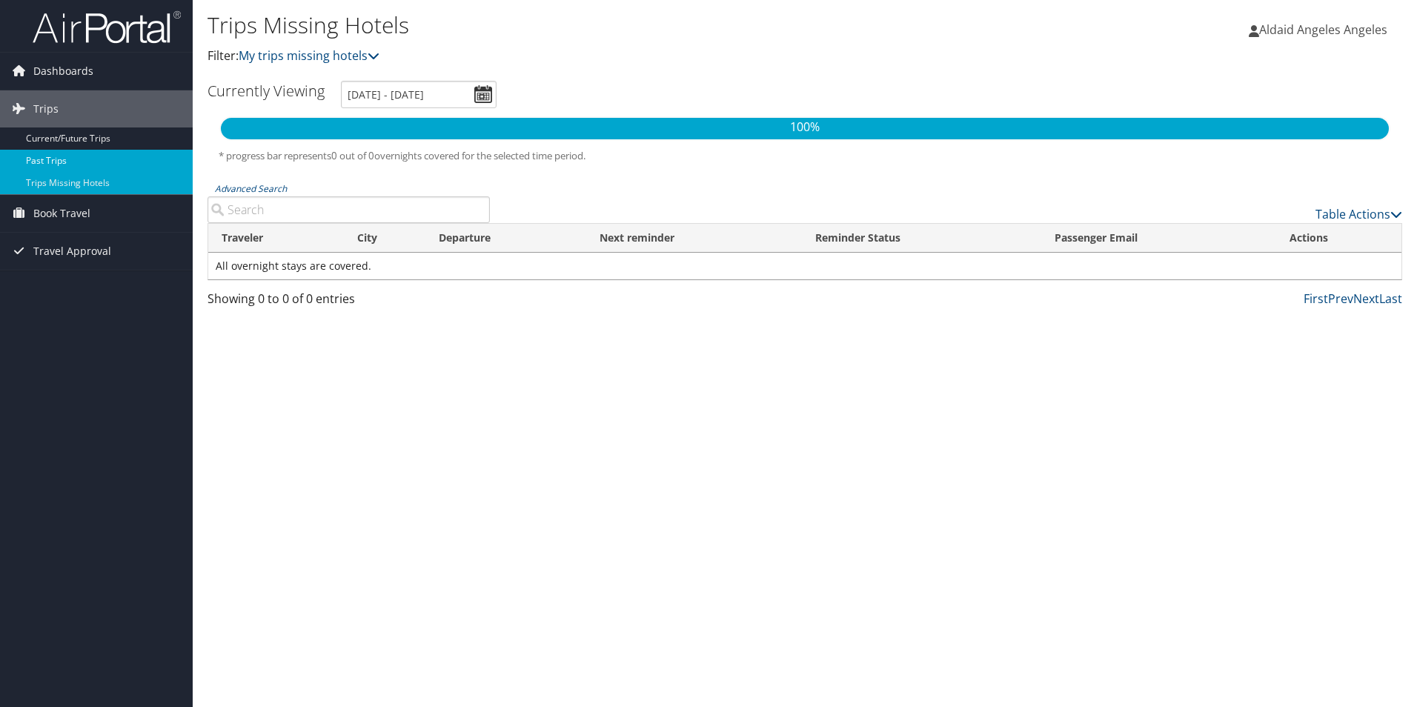
click at [60, 156] on link "Past Trips" at bounding box center [96, 161] width 193 height 22
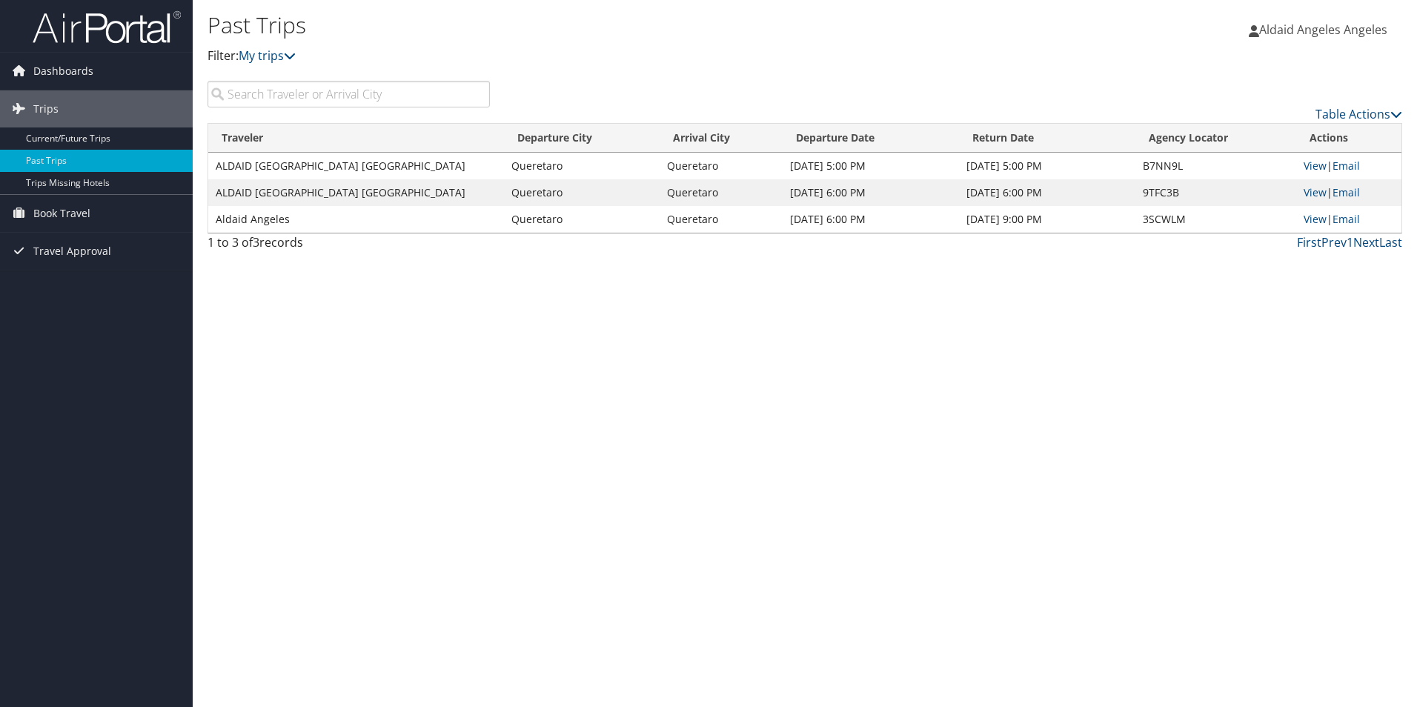
click at [1288, 25] on span "Aldaid Angeles Angeles" at bounding box center [1324, 29] width 128 height 16
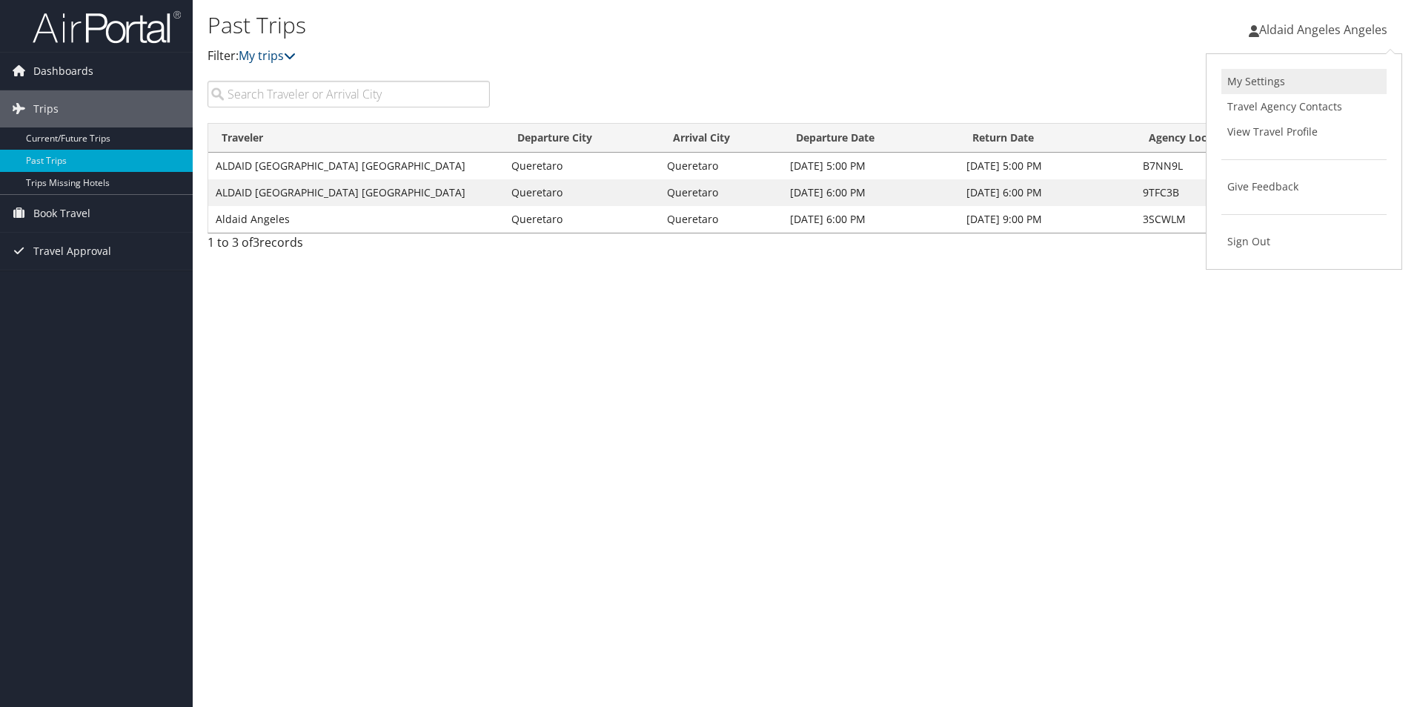
click at [1269, 85] on link "My Settings" at bounding box center [1304, 81] width 165 height 25
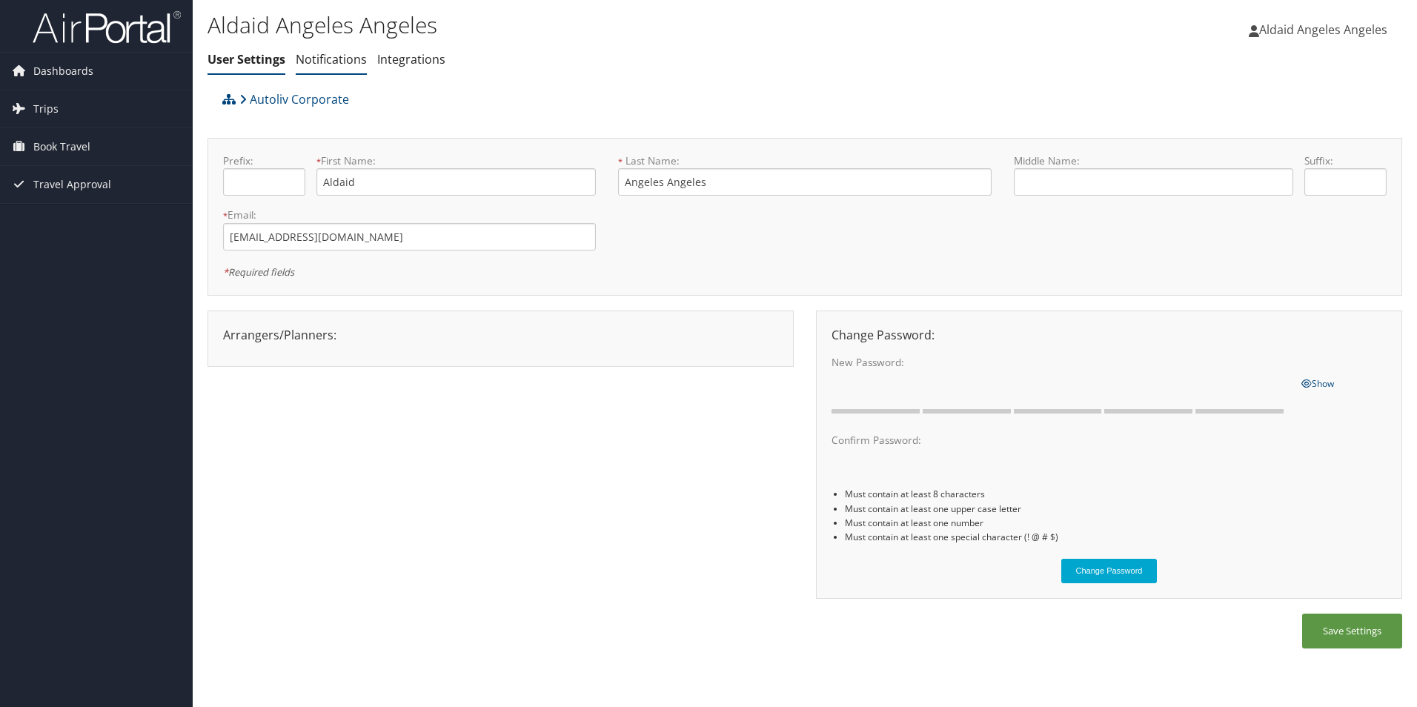
click at [334, 61] on link "Notifications" at bounding box center [331, 59] width 71 height 16
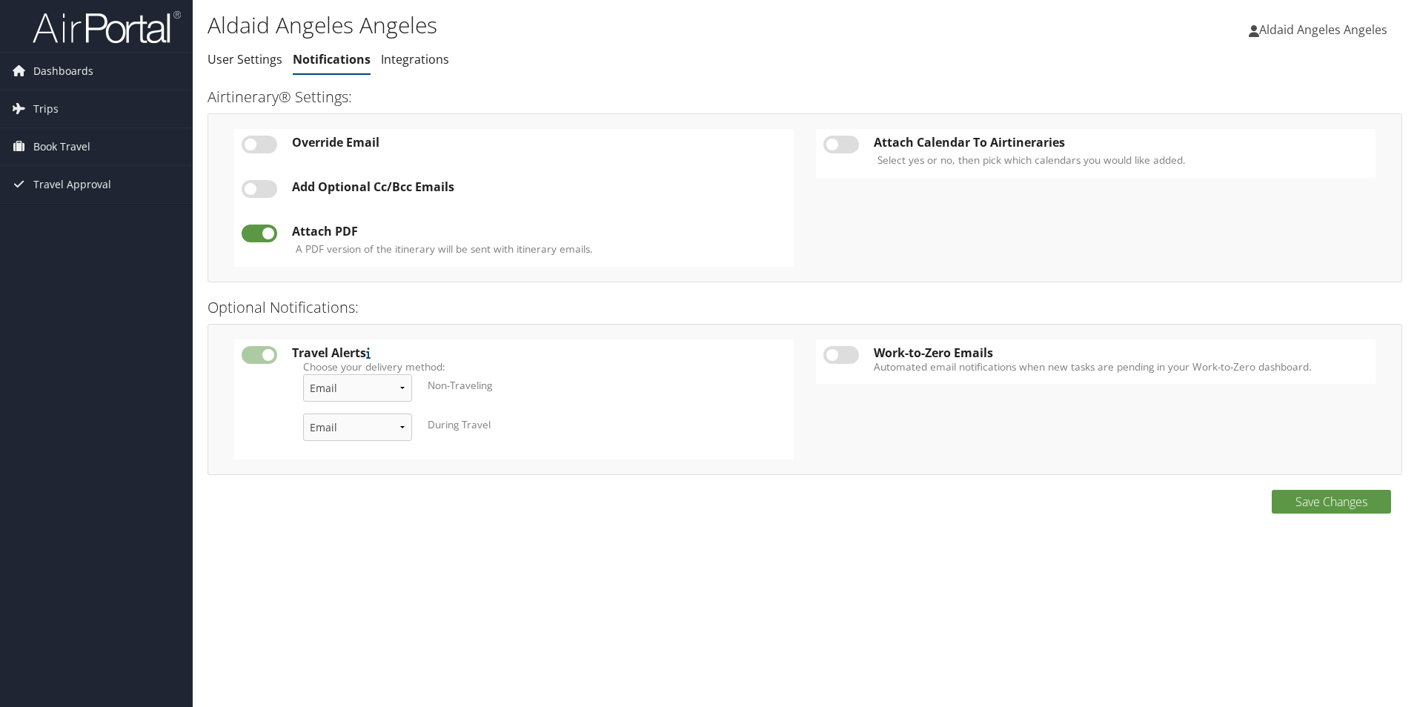
click at [261, 150] on label at bounding box center [260, 145] width 36 height 18
click at [259, 150] on input "checkbox" at bounding box center [254, 147] width 10 height 10
checkbox input "true"
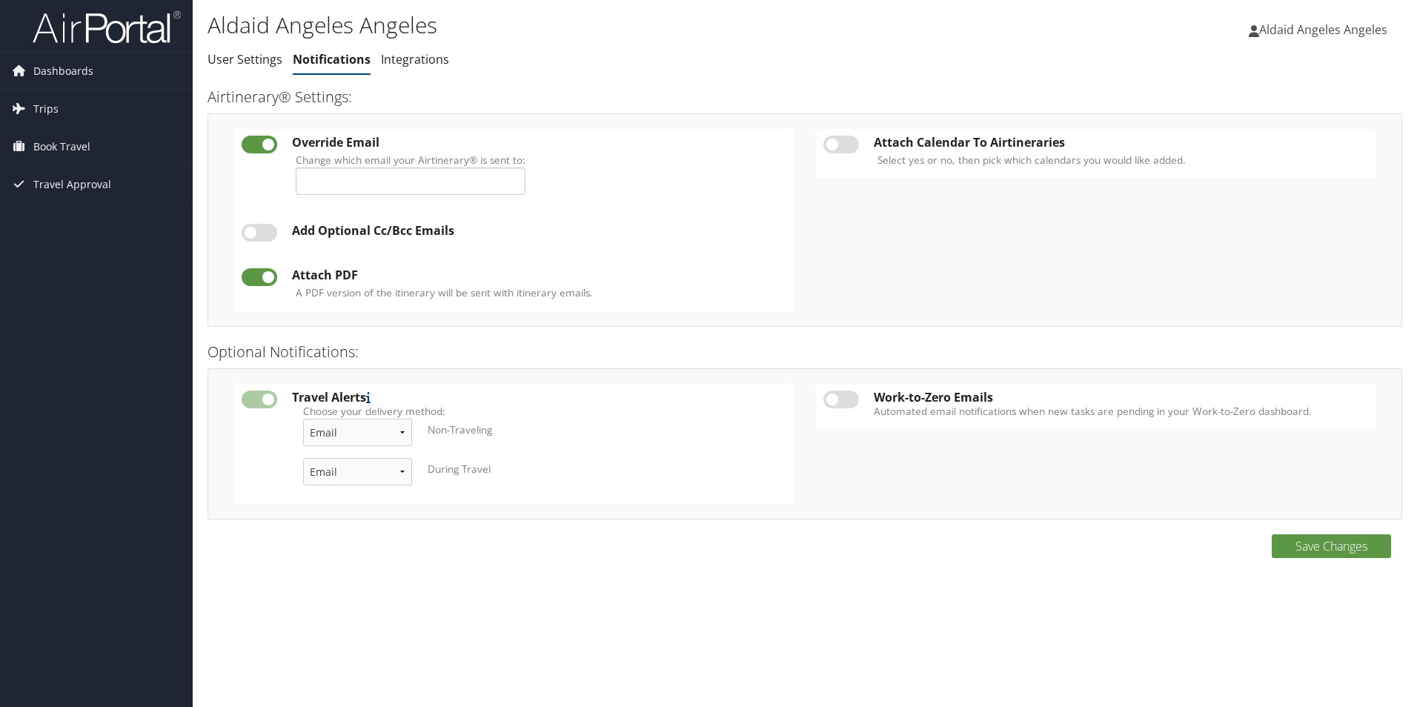
click at [259, 237] on label at bounding box center [260, 233] width 36 height 18
click at [259, 237] on input "checkbox" at bounding box center [254, 236] width 10 height 10
click at [261, 234] on label at bounding box center [260, 233] width 36 height 18
click at [259, 234] on input "checkbox" at bounding box center [254, 236] width 10 height 10
checkbox input "false"
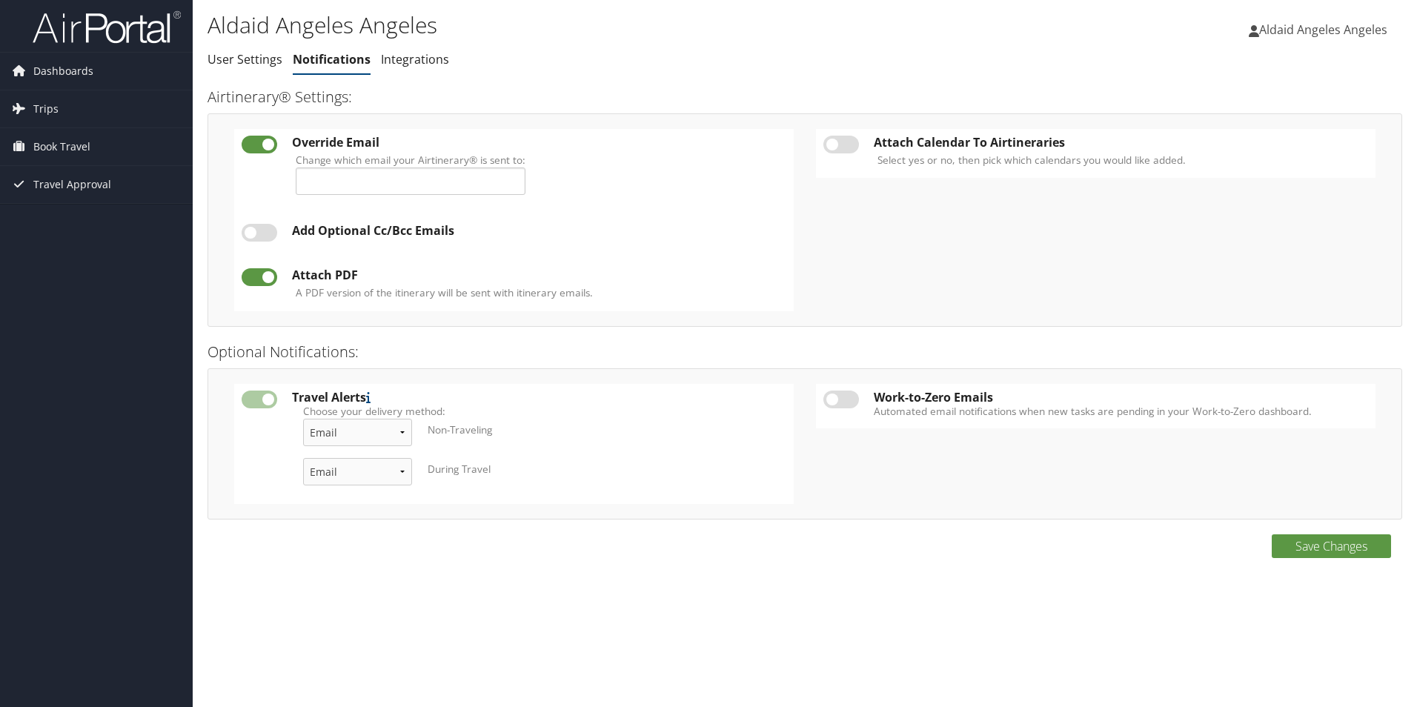
click at [259, 155] on div at bounding box center [260, 146] width 36 height 20
click at [257, 145] on label at bounding box center [260, 145] width 36 height 18
click at [257, 145] on input "checkbox" at bounding box center [254, 147] width 10 height 10
checkbox input "false"
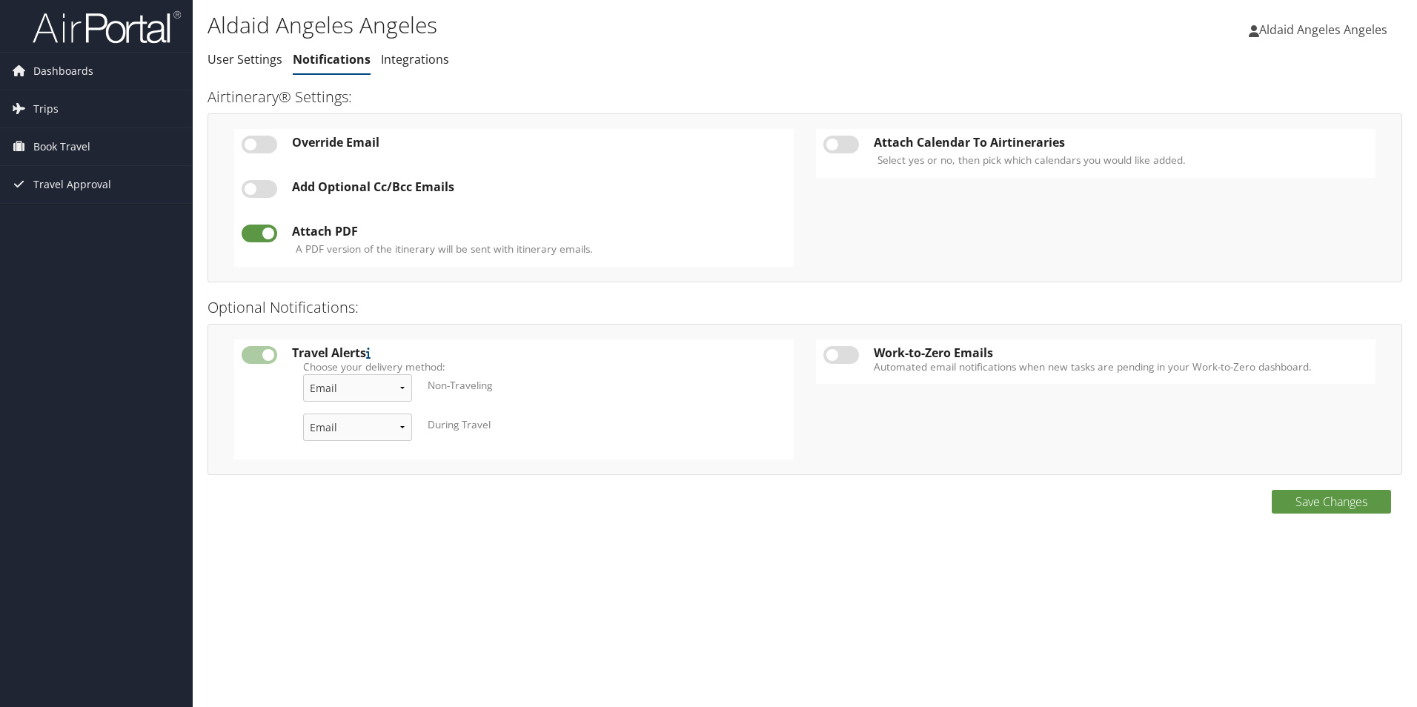
click at [855, 140] on label at bounding box center [842, 145] width 36 height 18
click at [841, 142] on input "checkbox" at bounding box center [836, 147] width 10 height 10
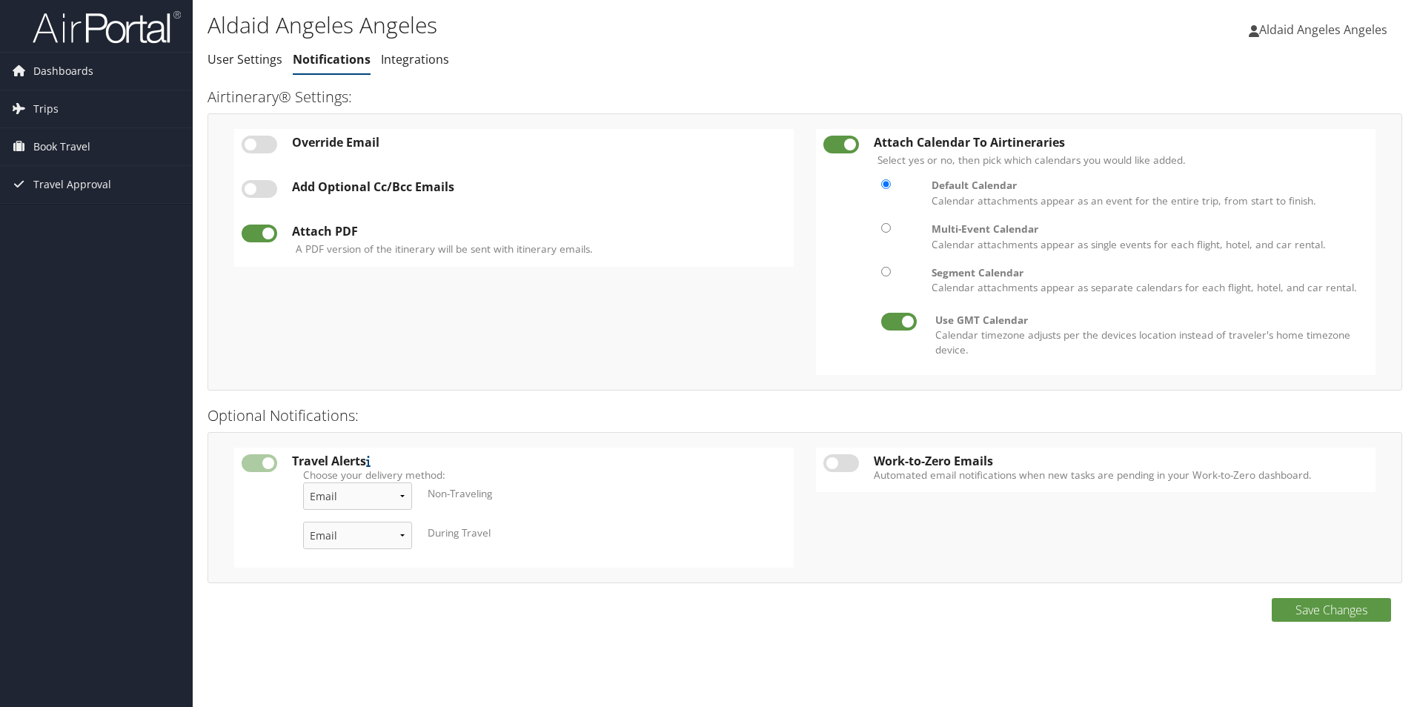
click at [855, 141] on label at bounding box center [842, 145] width 36 height 18
click at [841, 142] on input "checkbox" at bounding box center [836, 147] width 10 height 10
checkbox input "false"
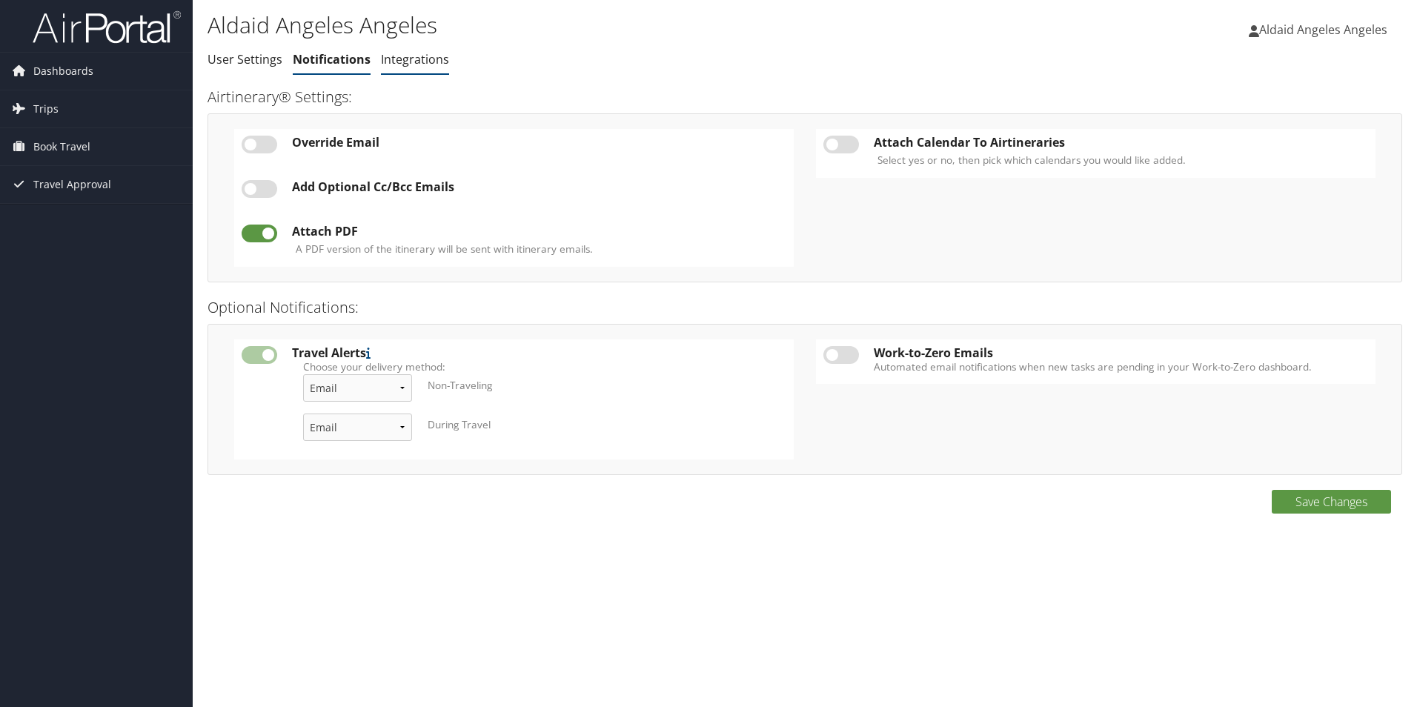
click at [423, 62] on link "Integrations" at bounding box center [415, 59] width 68 height 16
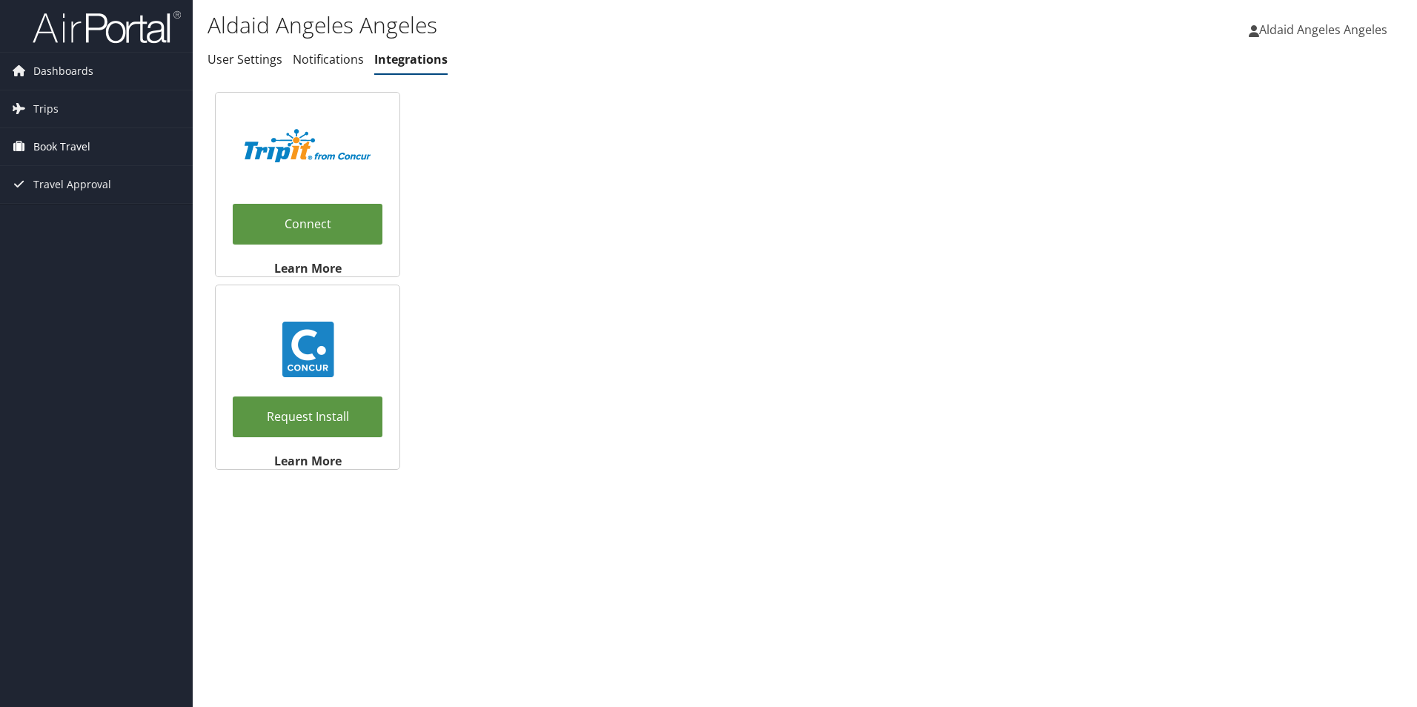
click at [56, 150] on span "Book Travel" at bounding box center [61, 146] width 57 height 37
click at [71, 251] on span "Travel Approval" at bounding box center [72, 251] width 78 height 37
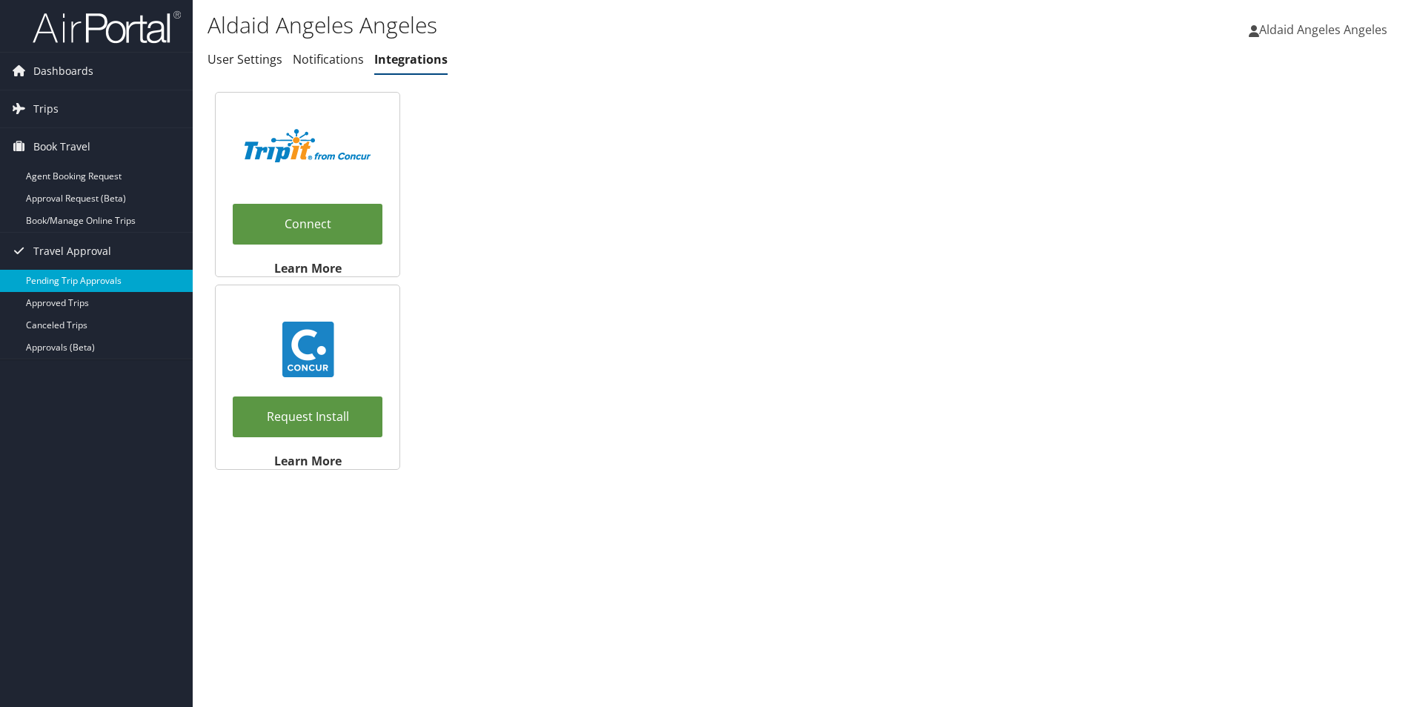
click at [73, 280] on link "Pending Trip Approvals" at bounding box center [96, 281] width 193 height 22
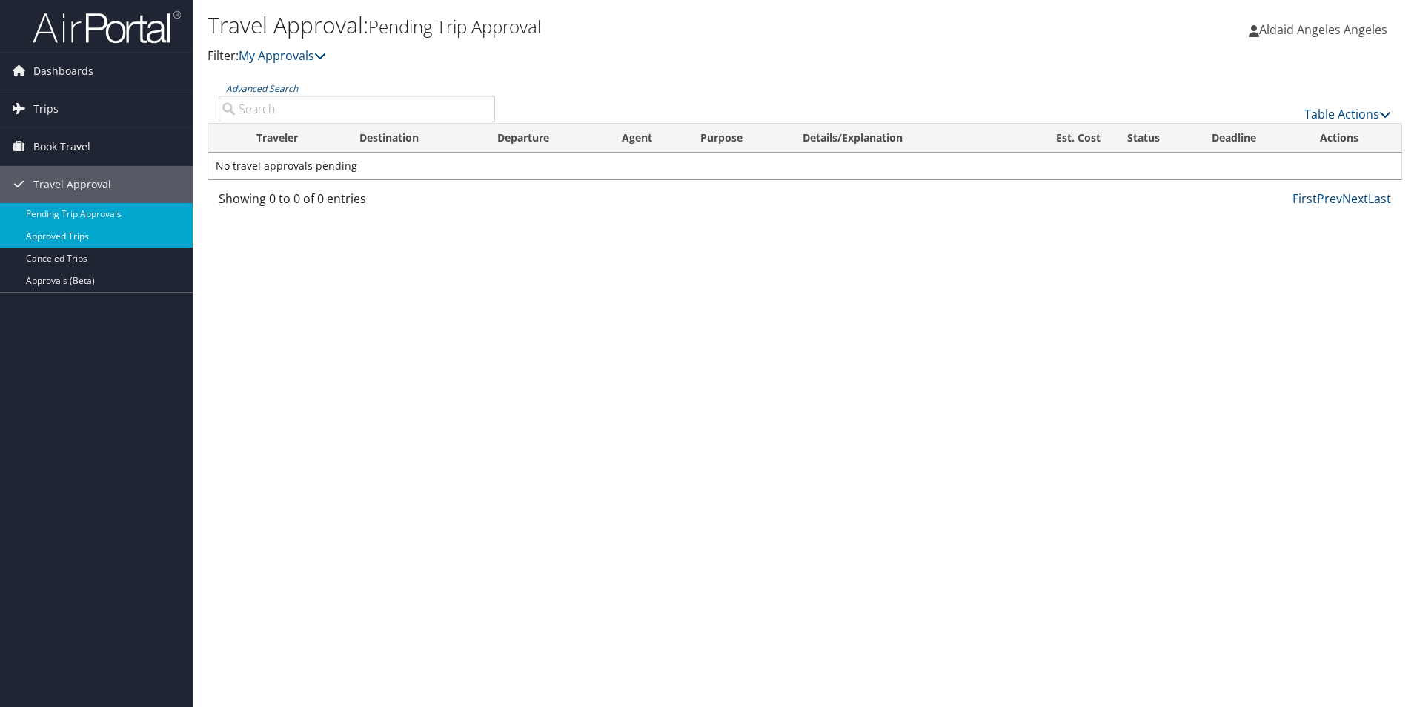
click at [62, 233] on link "Approved Trips" at bounding box center [96, 236] width 193 height 22
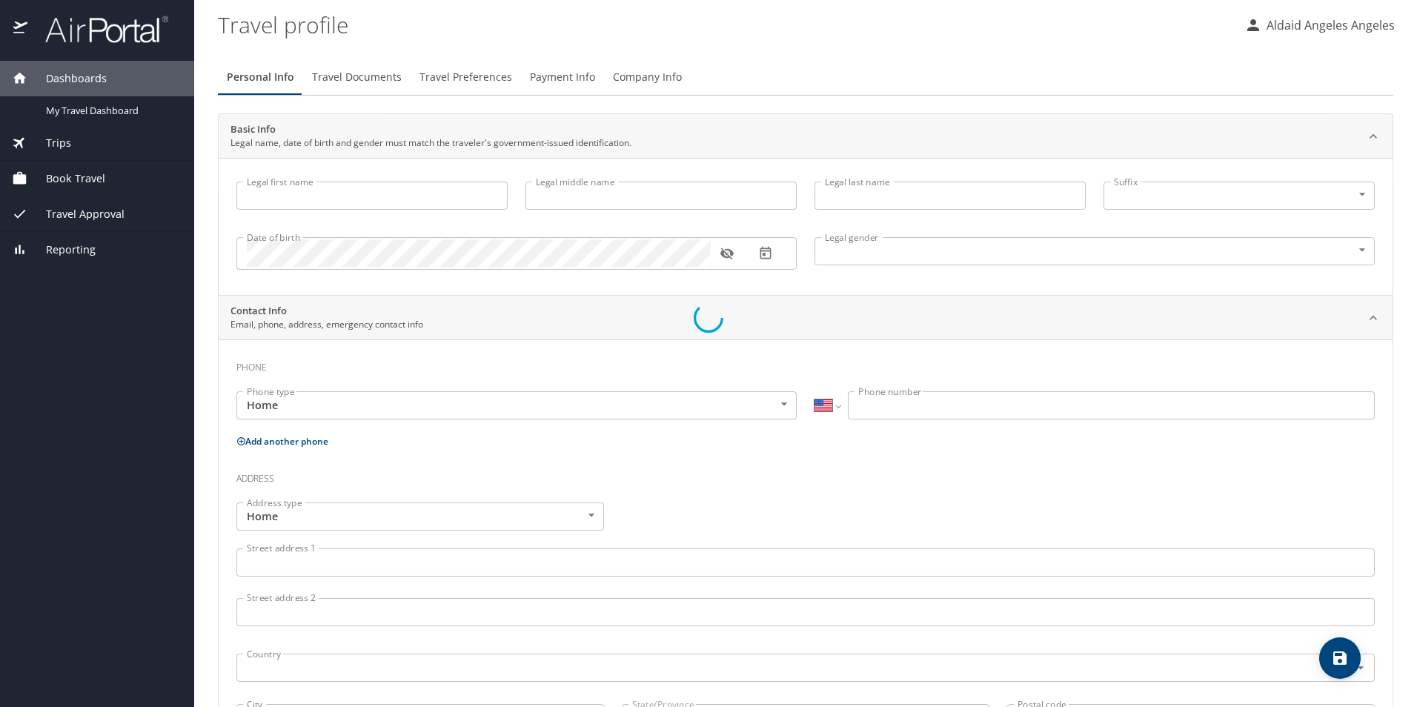
select select "US"
type input "Aldaid"
type input "Angeles Angeles"
type input "[DEMOGRAPHIC_DATA]"
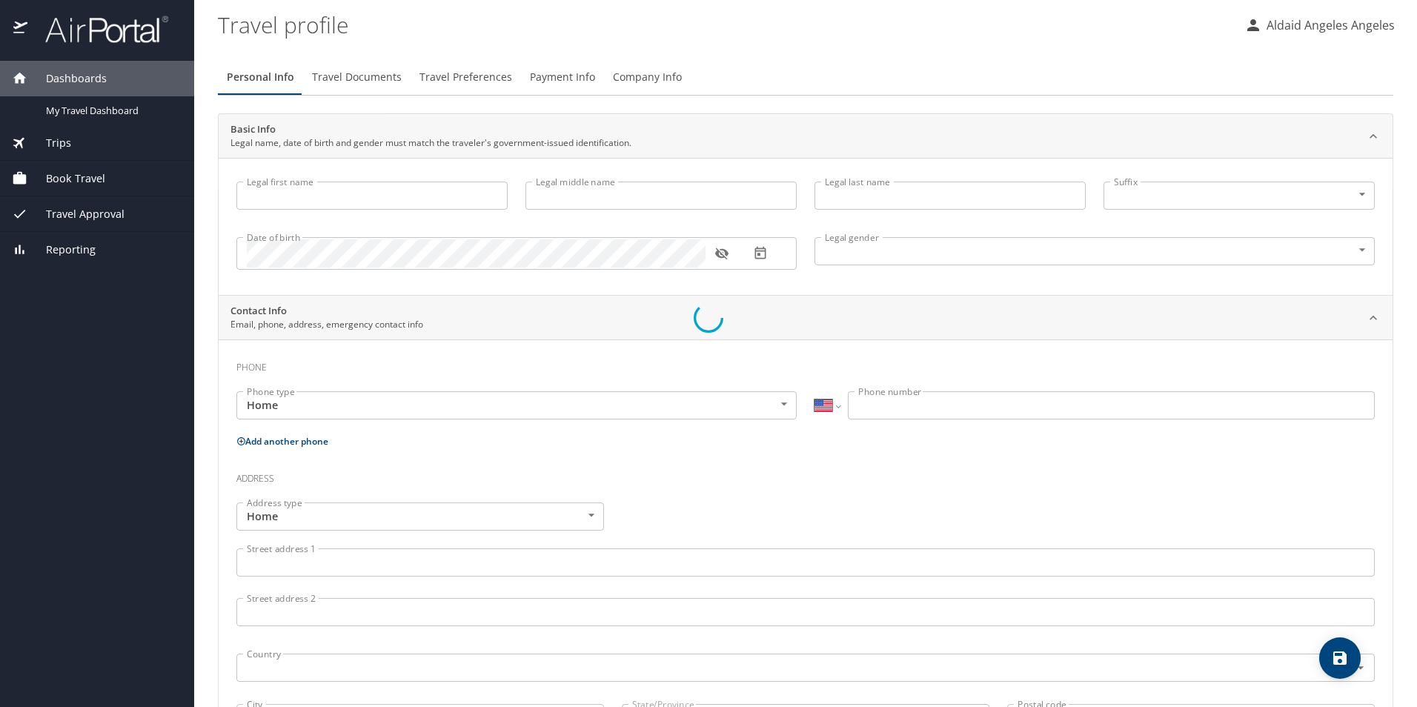
type input "[PERSON_NAME]"
select select "MX"
type input "775 145 9399"
select select "MX"
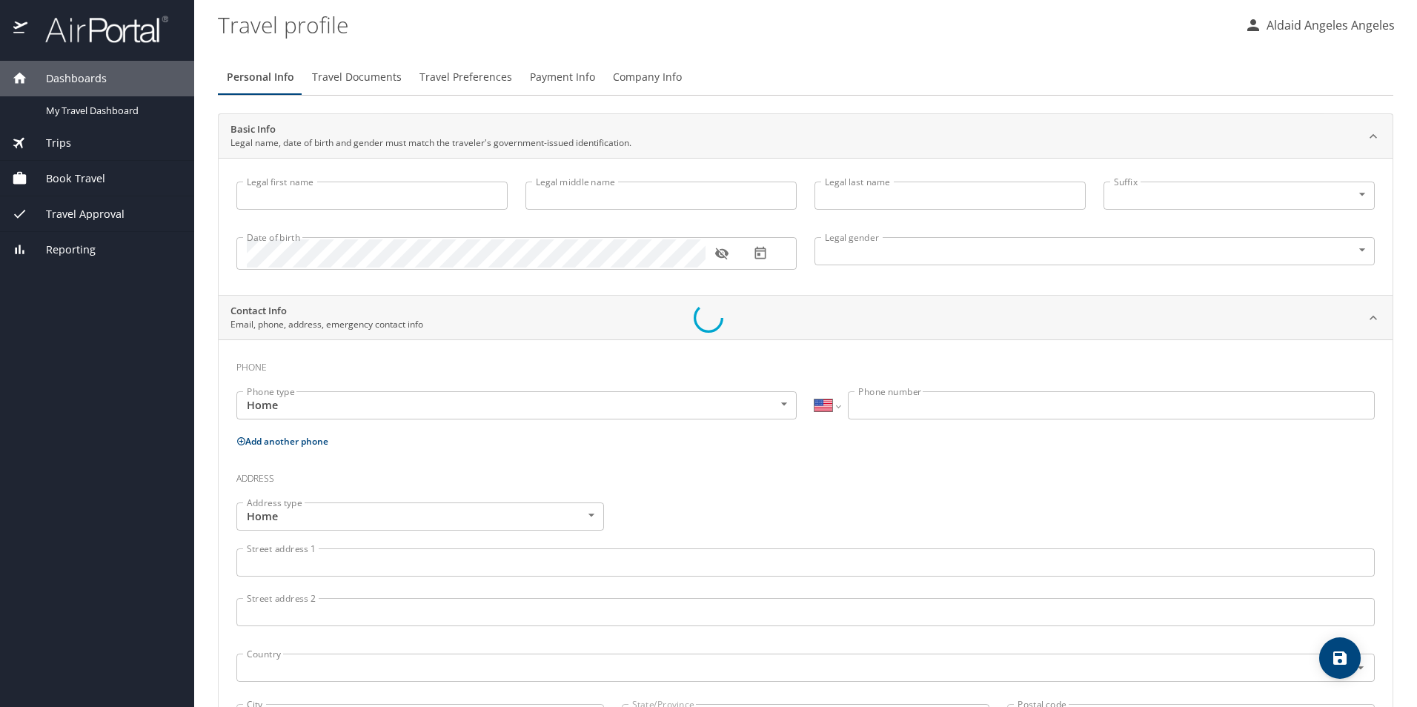
select select "MX"
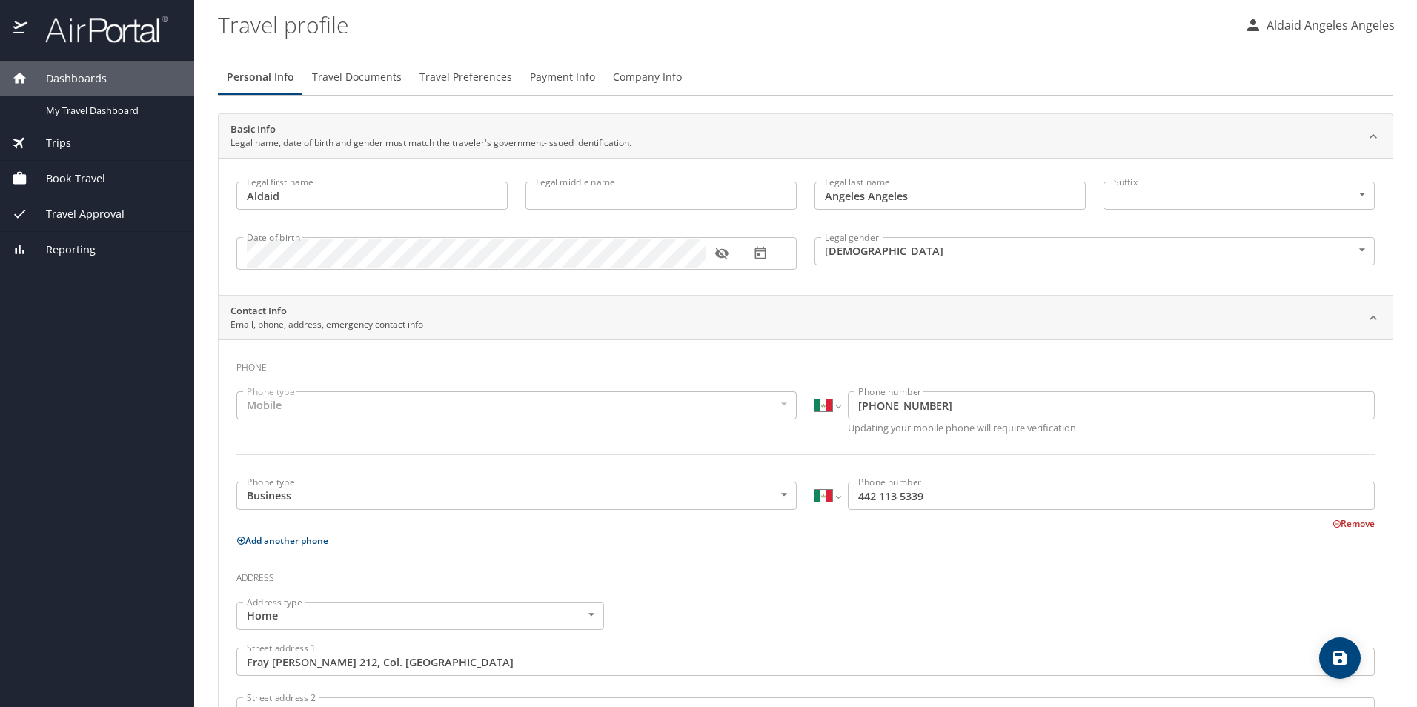
click at [362, 69] on span "Travel Documents" at bounding box center [357, 77] width 90 height 19
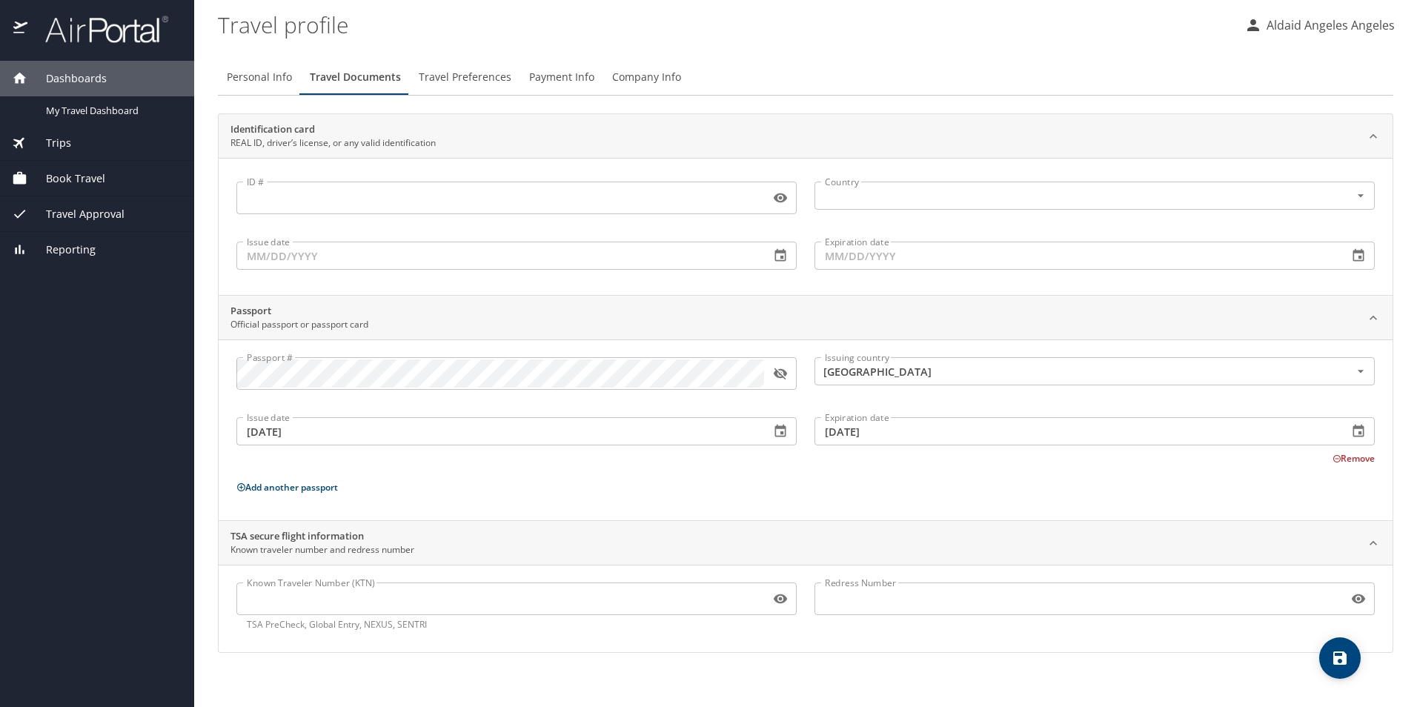
click at [450, 72] on span "Travel Preferences" at bounding box center [465, 77] width 93 height 19
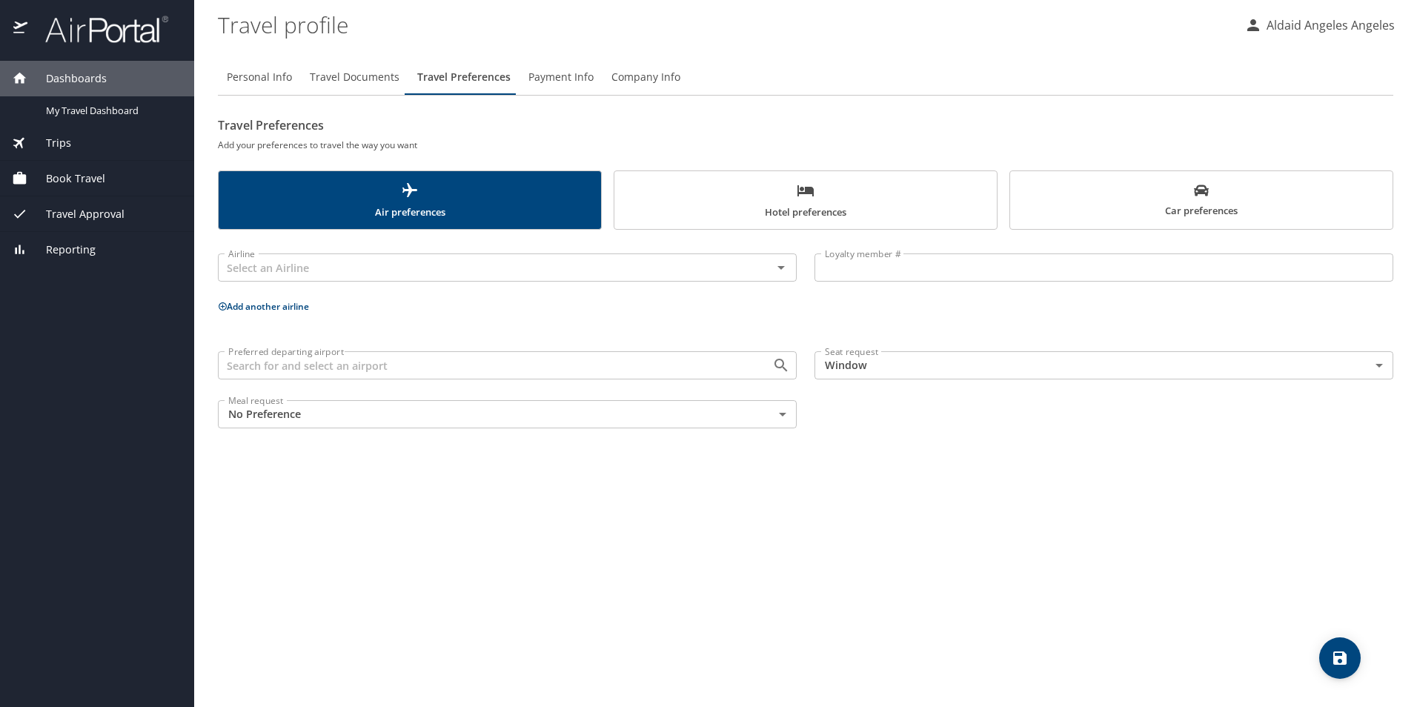
click at [766, 213] on span "Hotel preferences" at bounding box center [805, 201] width 365 height 39
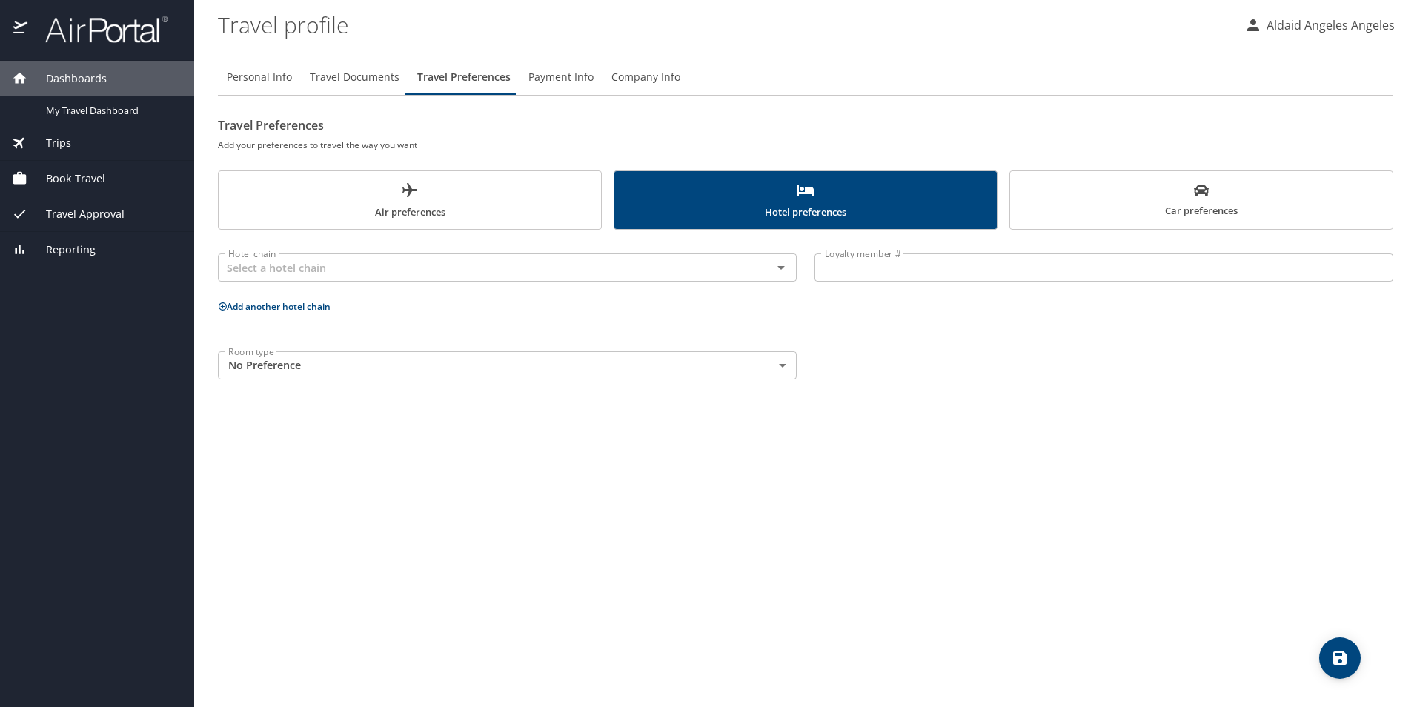
click at [1108, 208] on span "Car preferences" at bounding box center [1201, 201] width 365 height 36
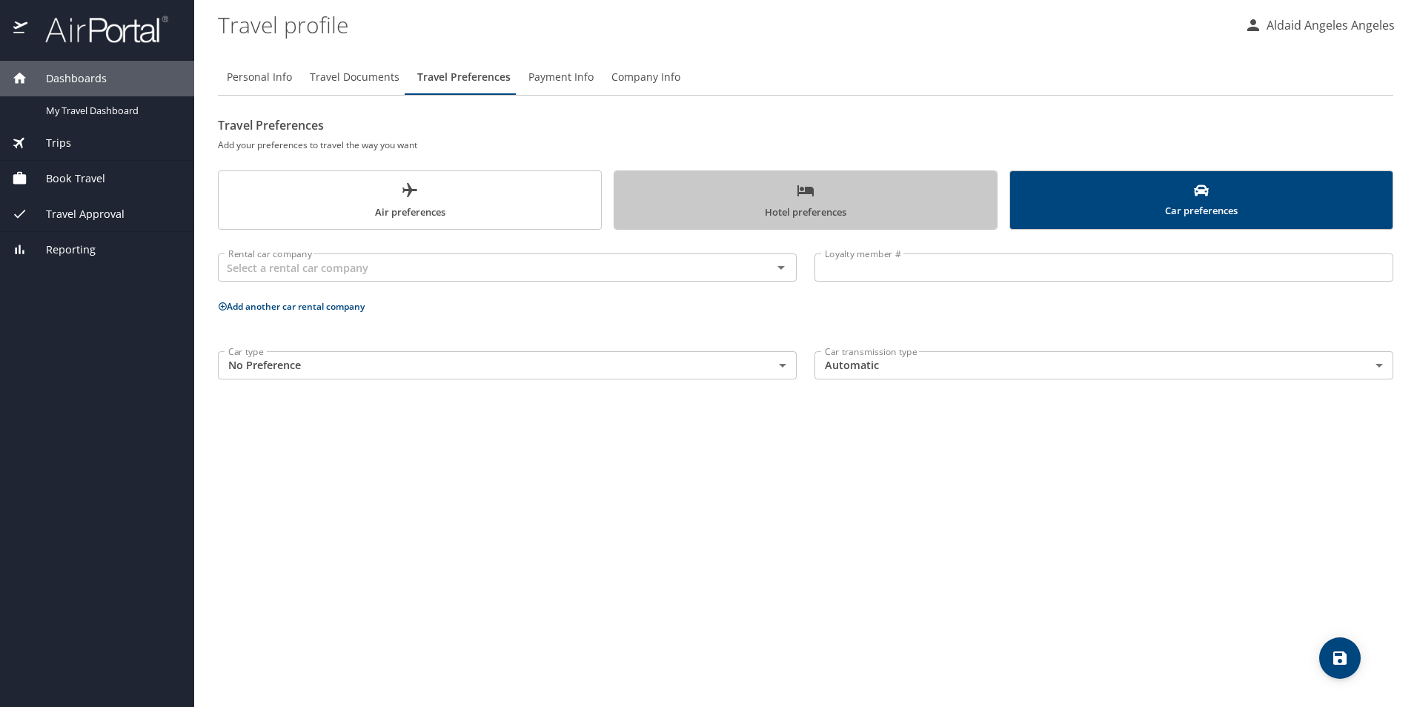
click at [804, 212] on span "Hotel preferences" at bounding box center [805, 201] width 365 height 39
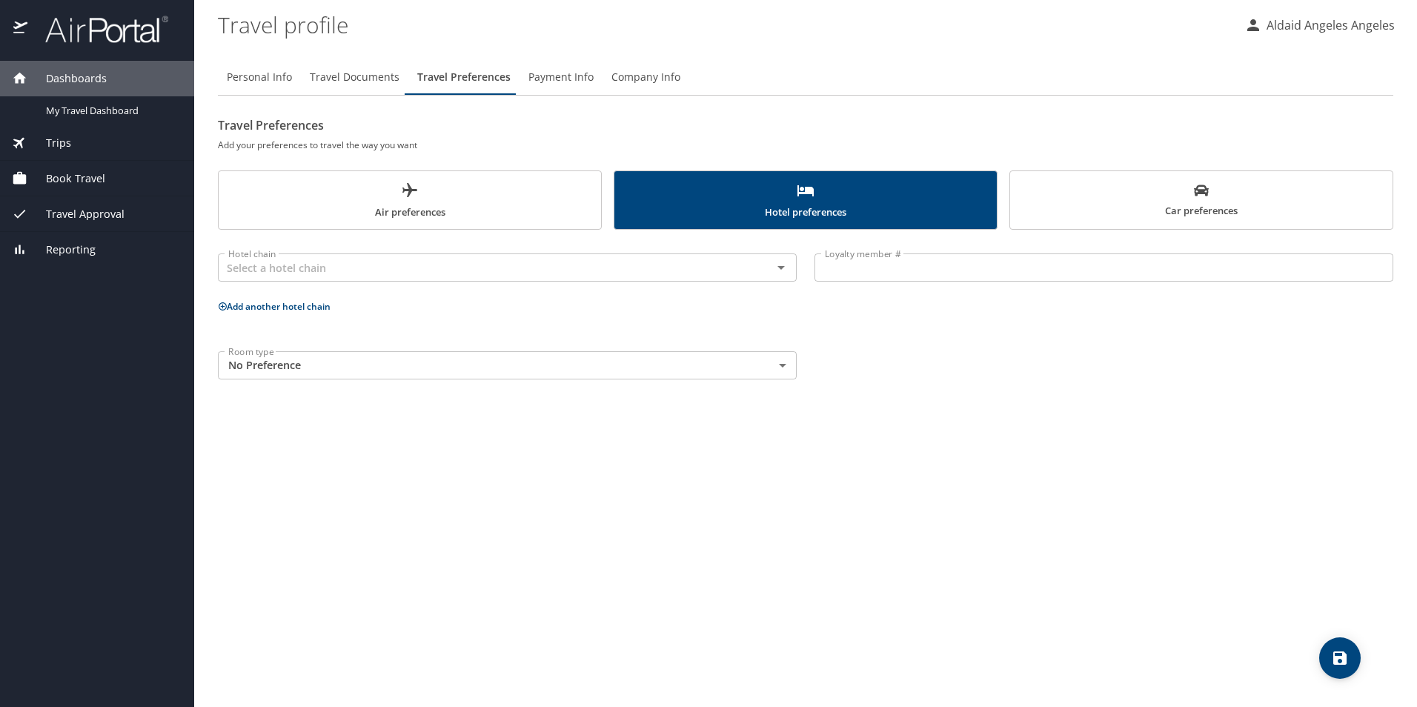
click at [434, 220] on button "Air preferences" at bounding box center [410, 200] width 384 height 59
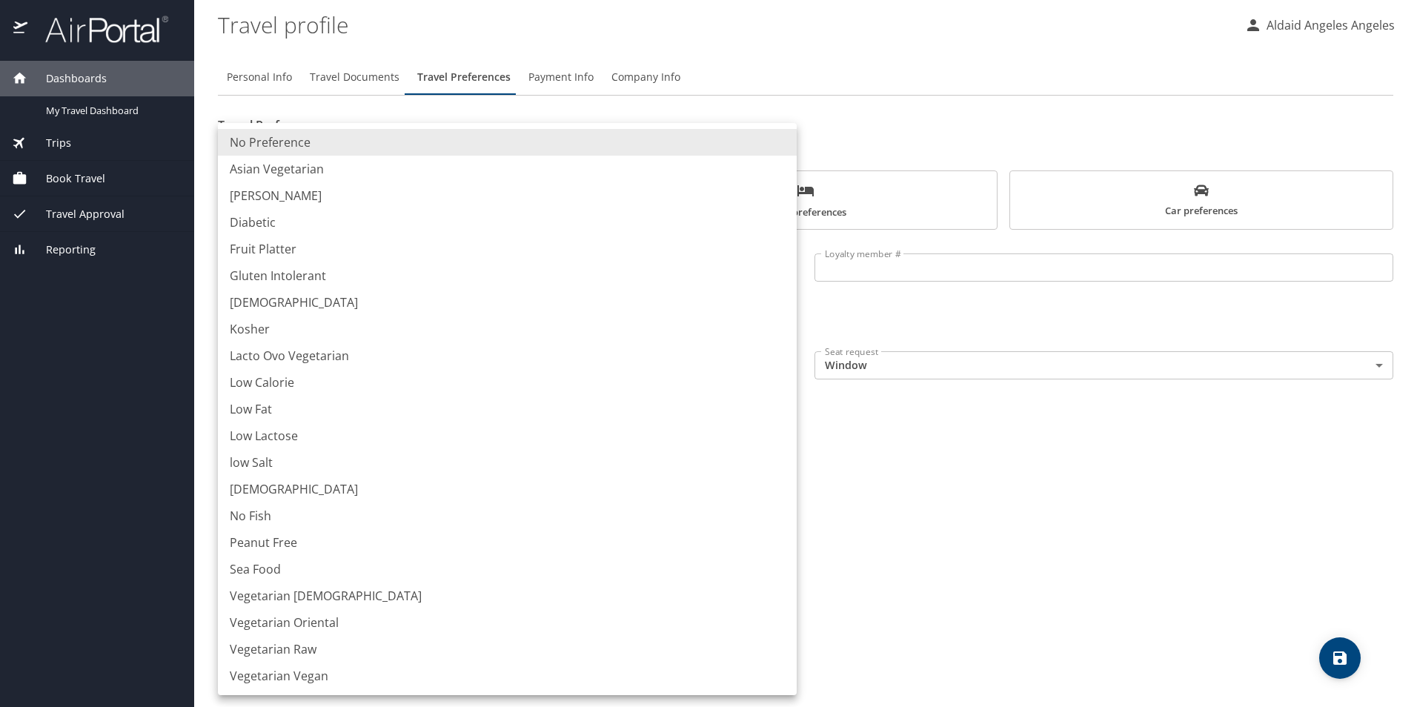
click at [346, 419] on body "Dashboards My Travel Dashboard Trips Current / Future Trips Past Trips Trips Mi…" at bounding box center [708, 353] width 1417 height 707
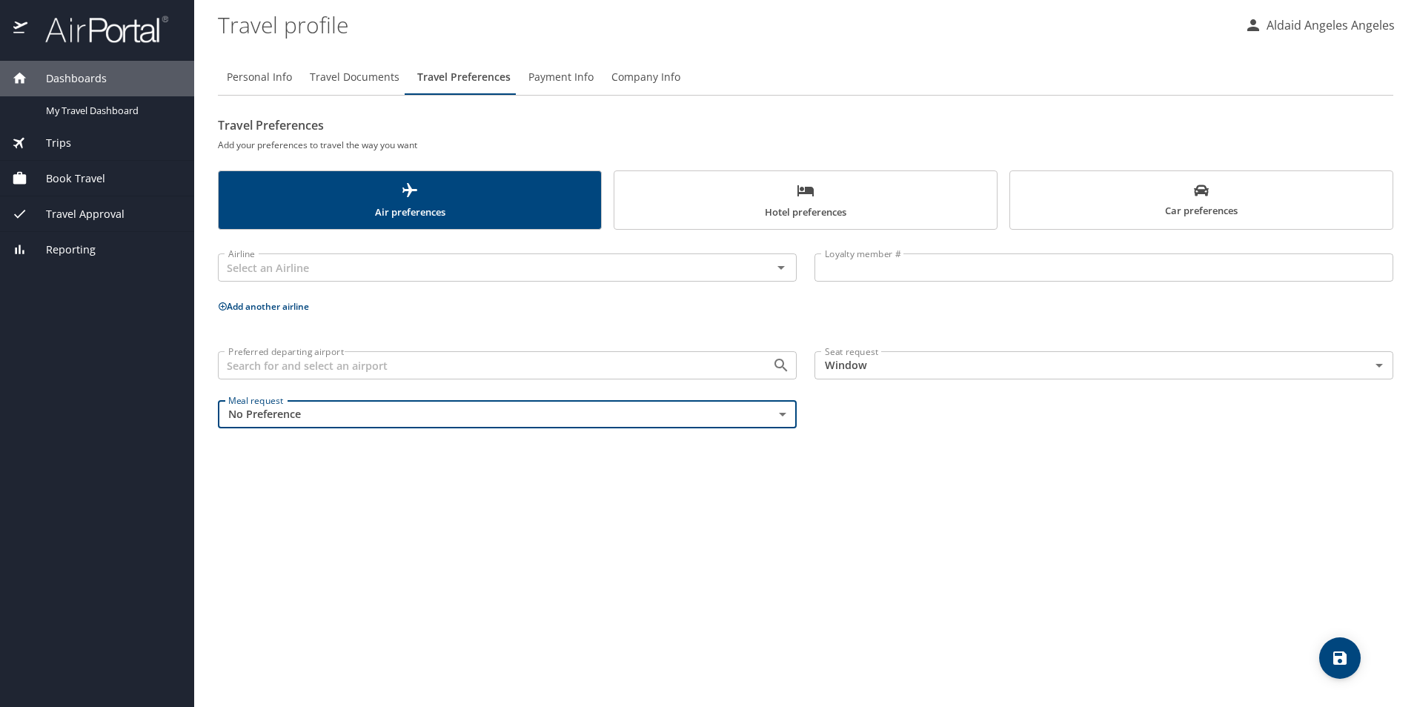
click at [566, 80] on span "Payment Info" at bounding box center [561, 77] width 65 height 19
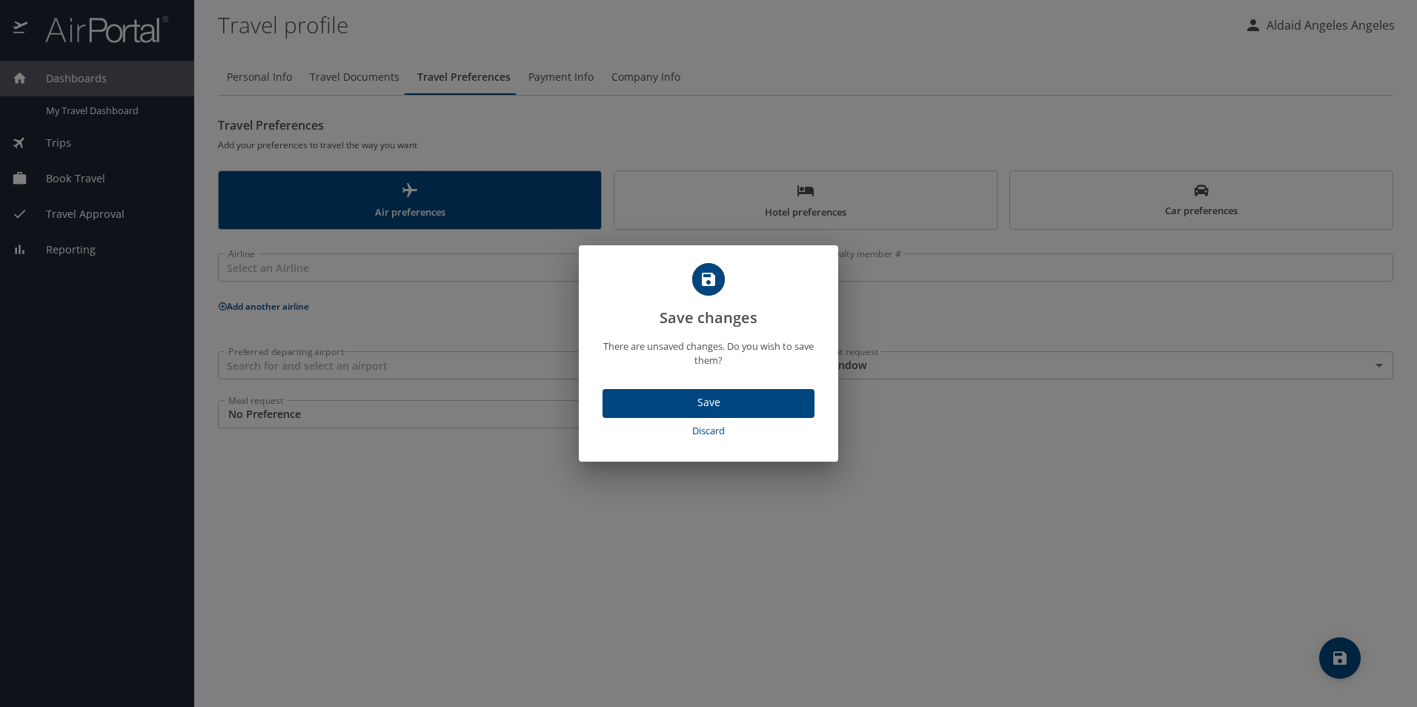
click at [707, 428] on span "Discard" at bounding box center [709, 431] width 200 height 17
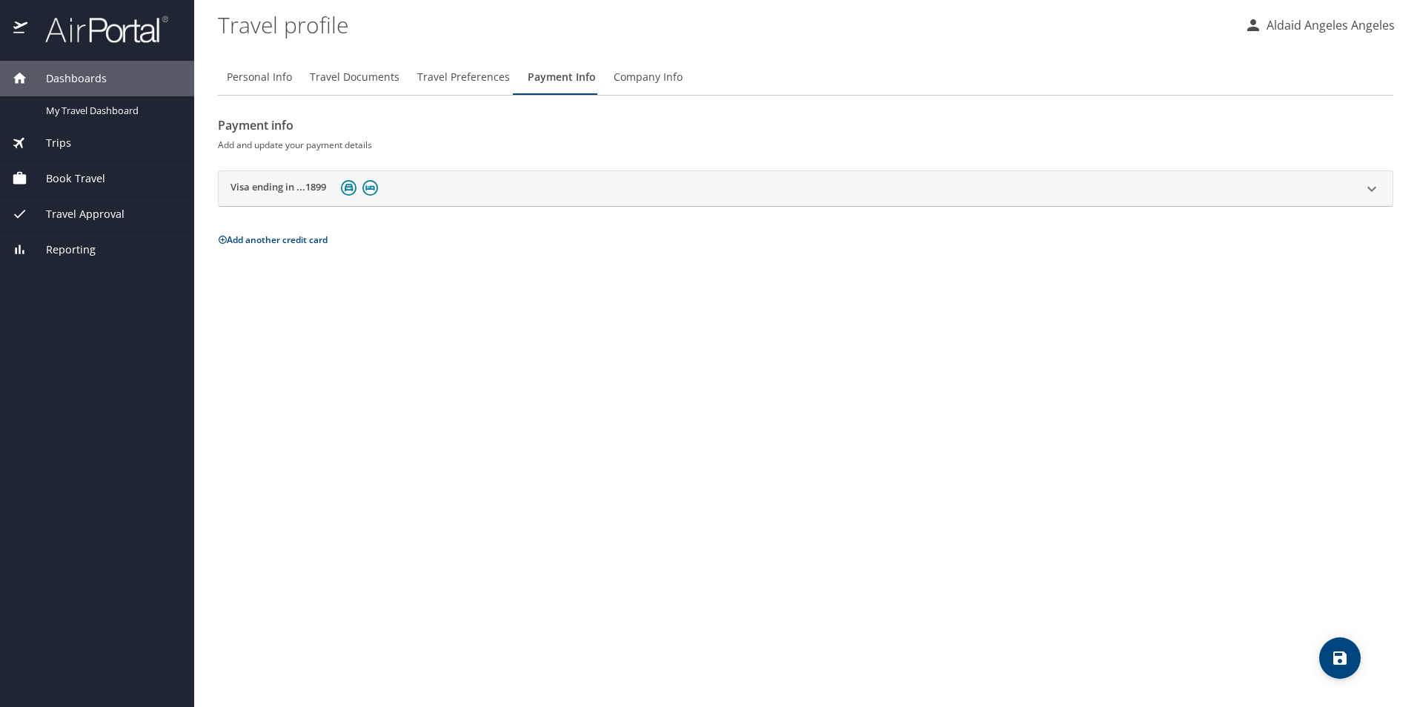
click at [639, 102] on div "Personal Info Travel Documents Travel Preferences Payment Info Company Info Pay…" at bounding box center [806, 154] width 1176 height 190
click at [631, 85] on span "Company Info" at bounding box center [648, 77] width 69 height 19
